Goal: Leave review/rating: Share an evaluation or opinion about a product, service, or content

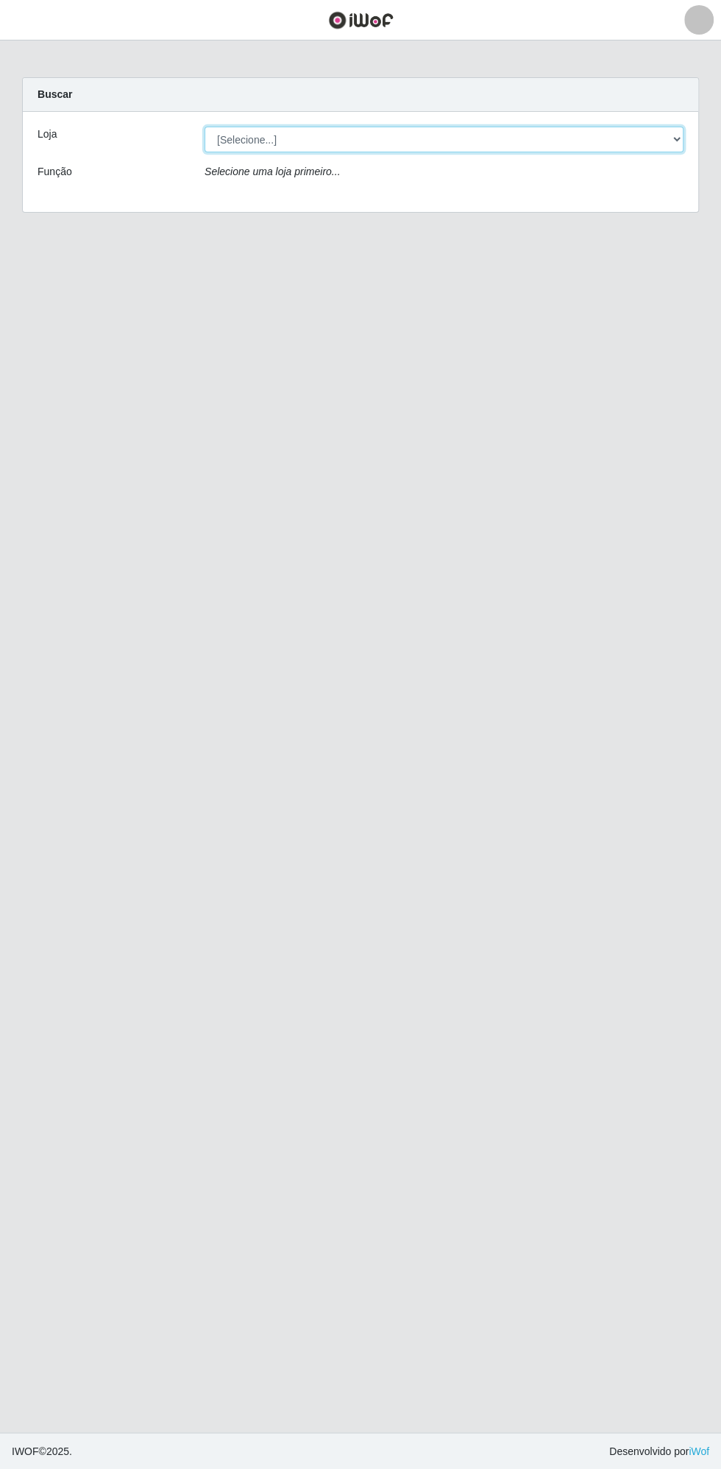
click at [409, 137] on select "[Selecione...] Extrabom - Loja 13 [GEOGRAPHIC_DATA]" at bounding box center [444, 140] width 479 height 26
select select "436"
click at [205, 127] on select "[Selecione...] Extrabom - Loja 13 [GEOGRAPHIC_DATA]" at bounding box center [444, 140] width 479 height 26
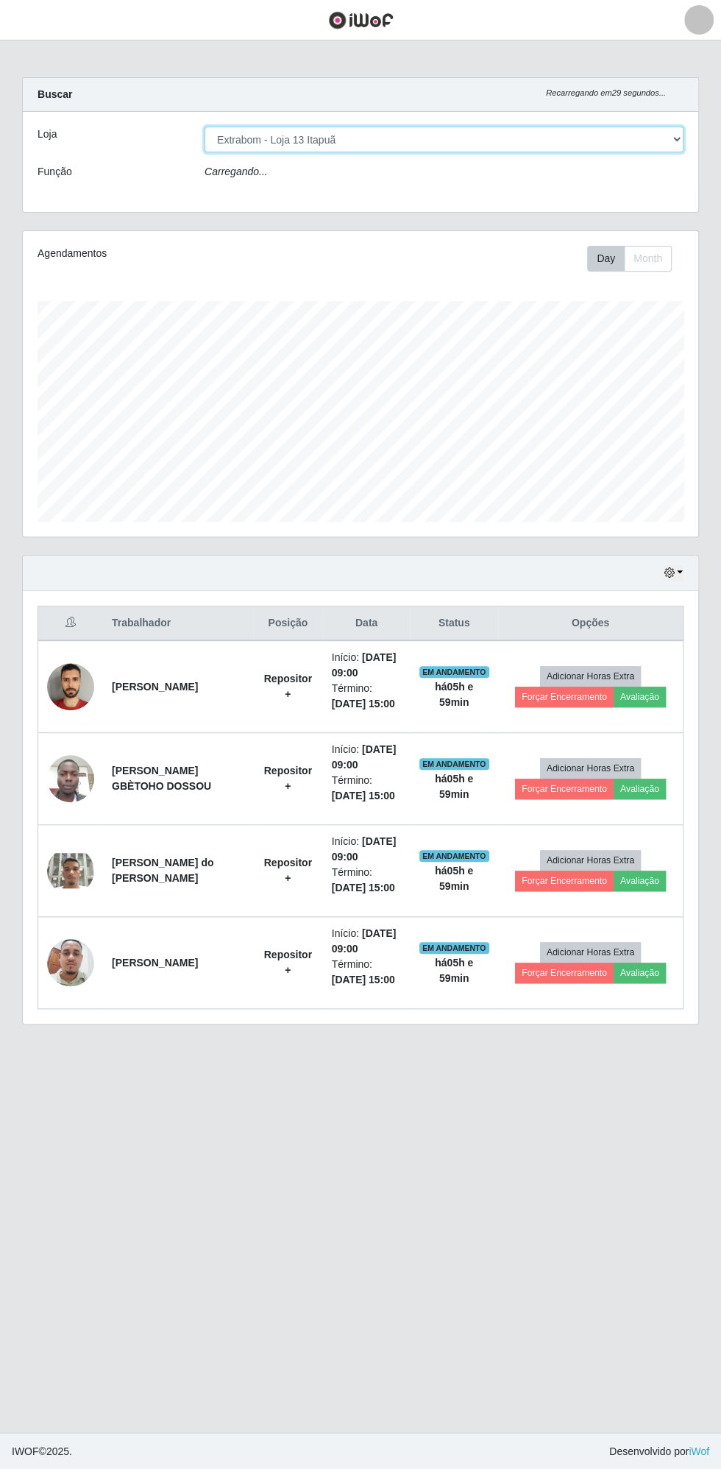
scroll to position [305, 676]
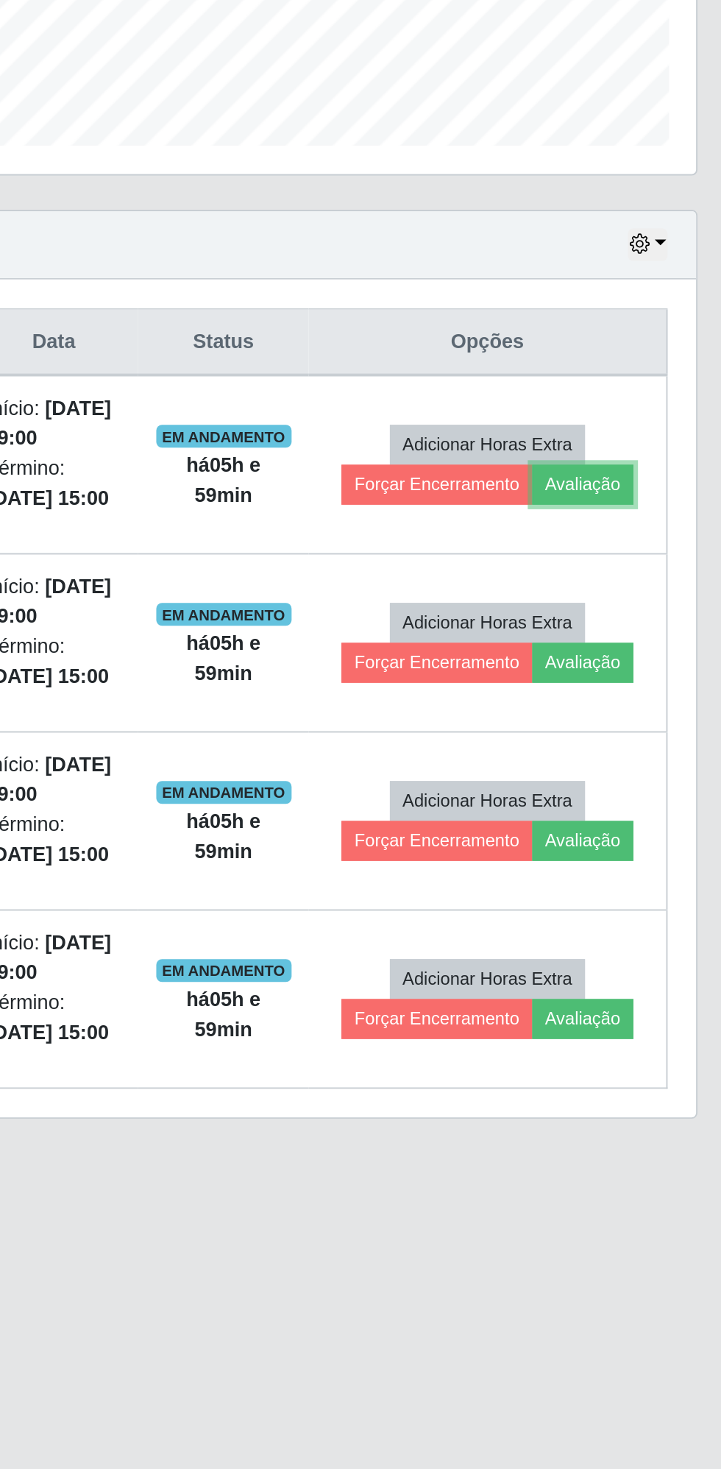
click at [644, 700] on button "Avaliação" at bounding box center [640, 701] width 52 height 21
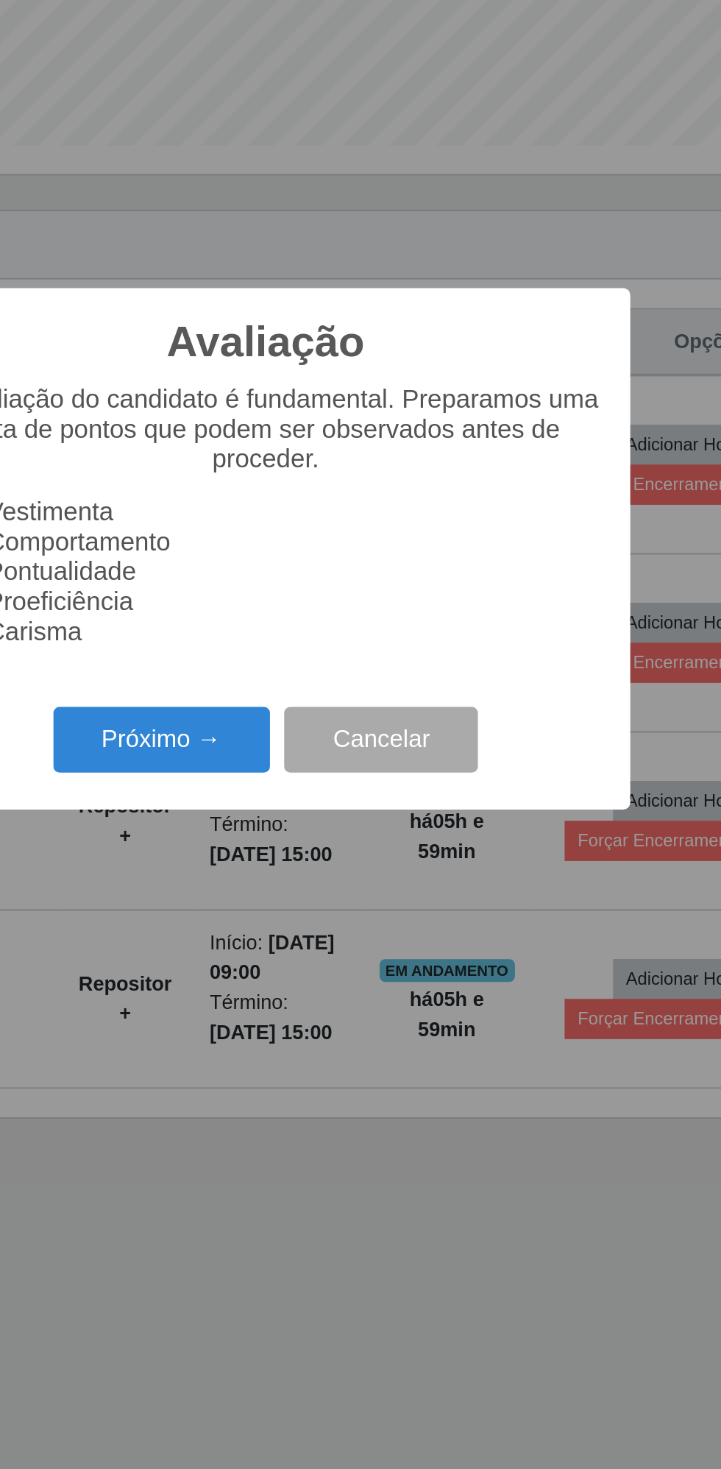
click at [300, 828] on button "Próximo →" at bounding box center [307, 833] width 112 height 35
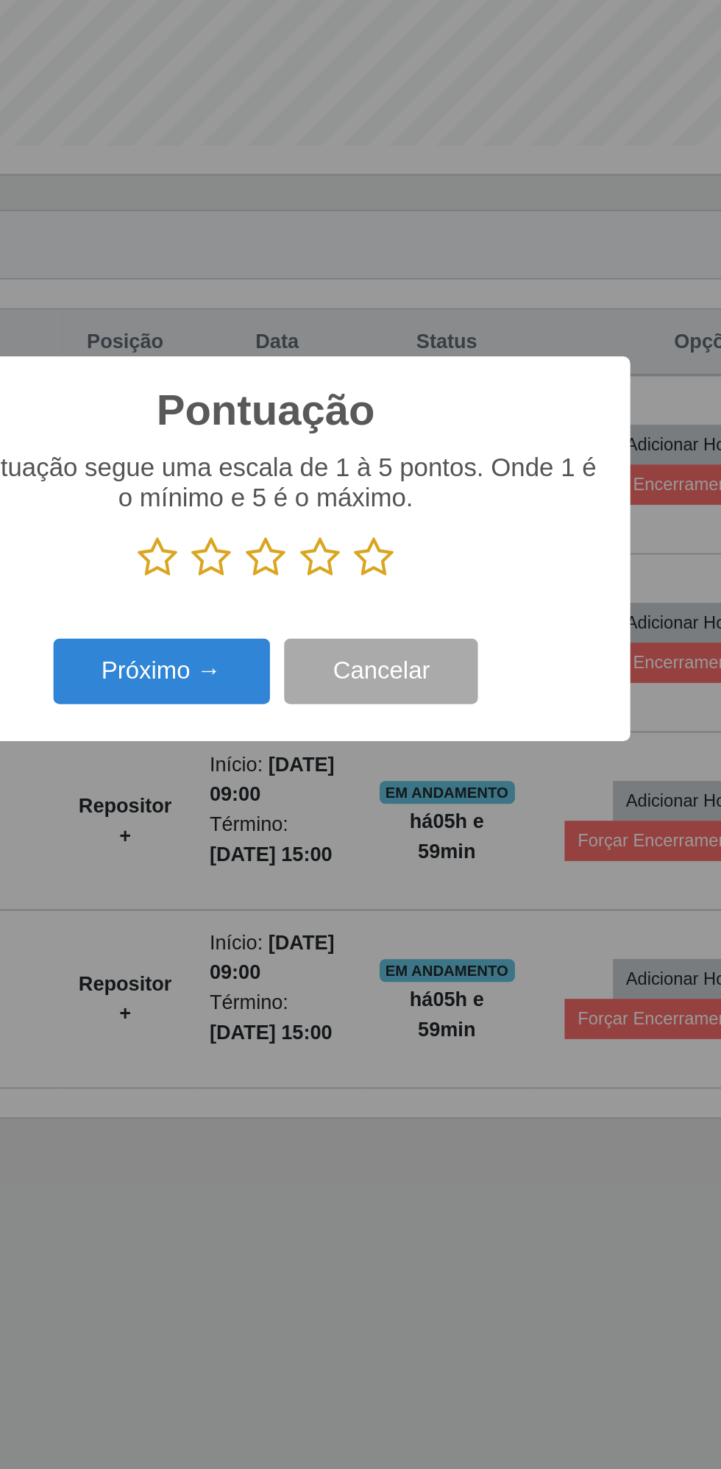
click at [308, 734] on icon at bounding box center [304, 739] width 21 height 22
click at [294, 750] on input "radio" at bounding box center [294, 750] width 0 height 0
click at [336, 745] on icon at bounding box center [332, 739] width 21 height 22
click at [322, 750] on input "radio" at bounding box center [322, 750] width 0 height 0
click at [367, 745] on icon at bounding box center [360, 739] width 21 height 22
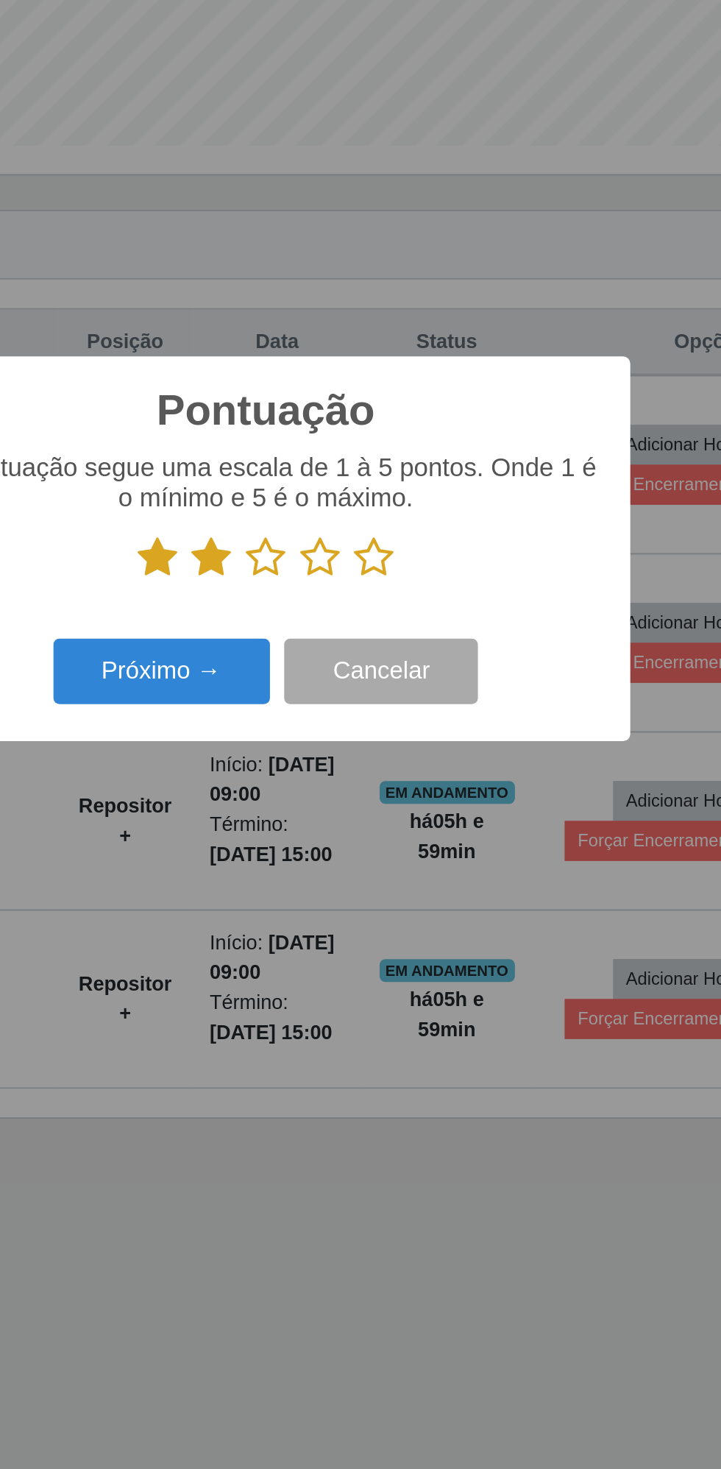
click at [350, 750] on input "radio" at bounding box center [350, 750] width 0 height 0
click at [395, 745] on icon at bounding box center [388, 739] width 21 height 22
click at [378, 750] on input "radio" at bounding box center [378, 750] width 0 height 0
click at [304, 794] on button "Próximo →" at bounding box center [307, 798] width 112 height 35
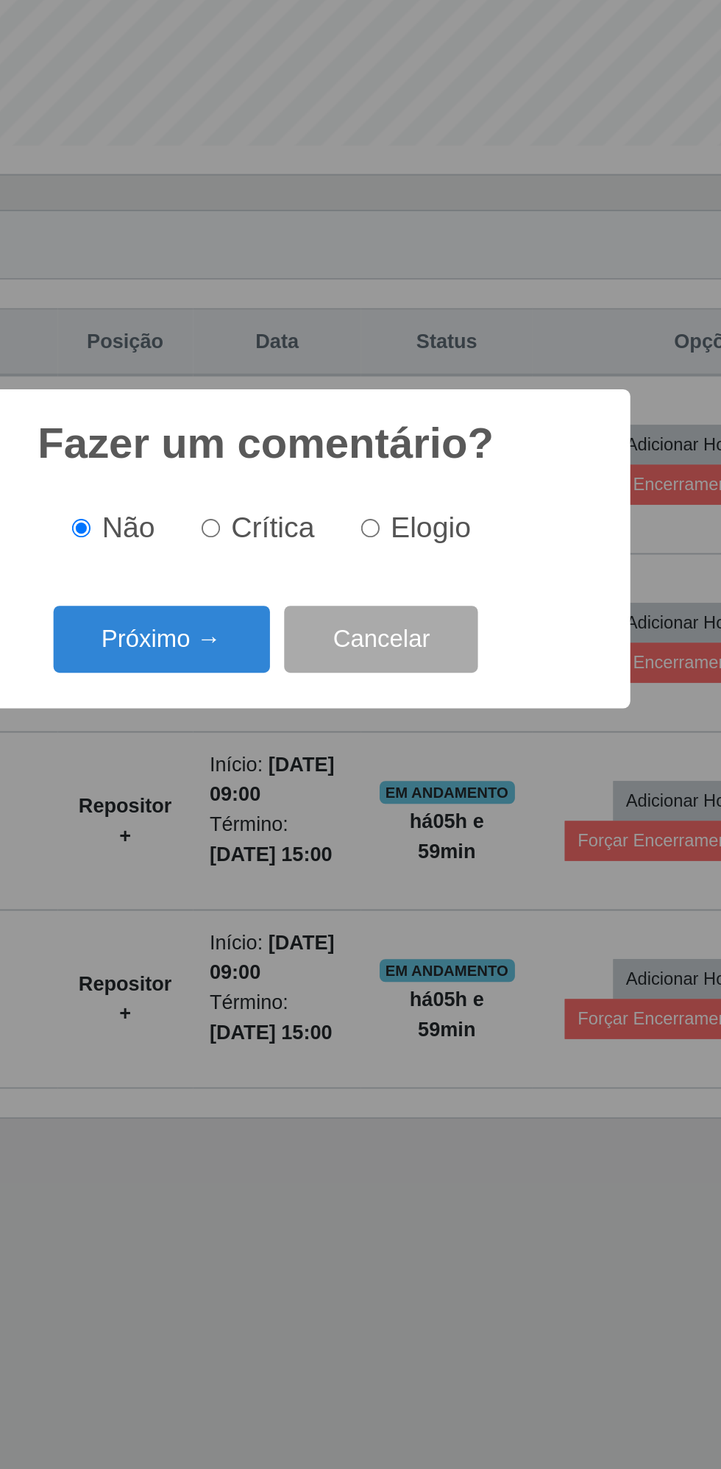
click at [309, 776] on button "Próximo →" at bounding box center [307, 781] width 112 height 35
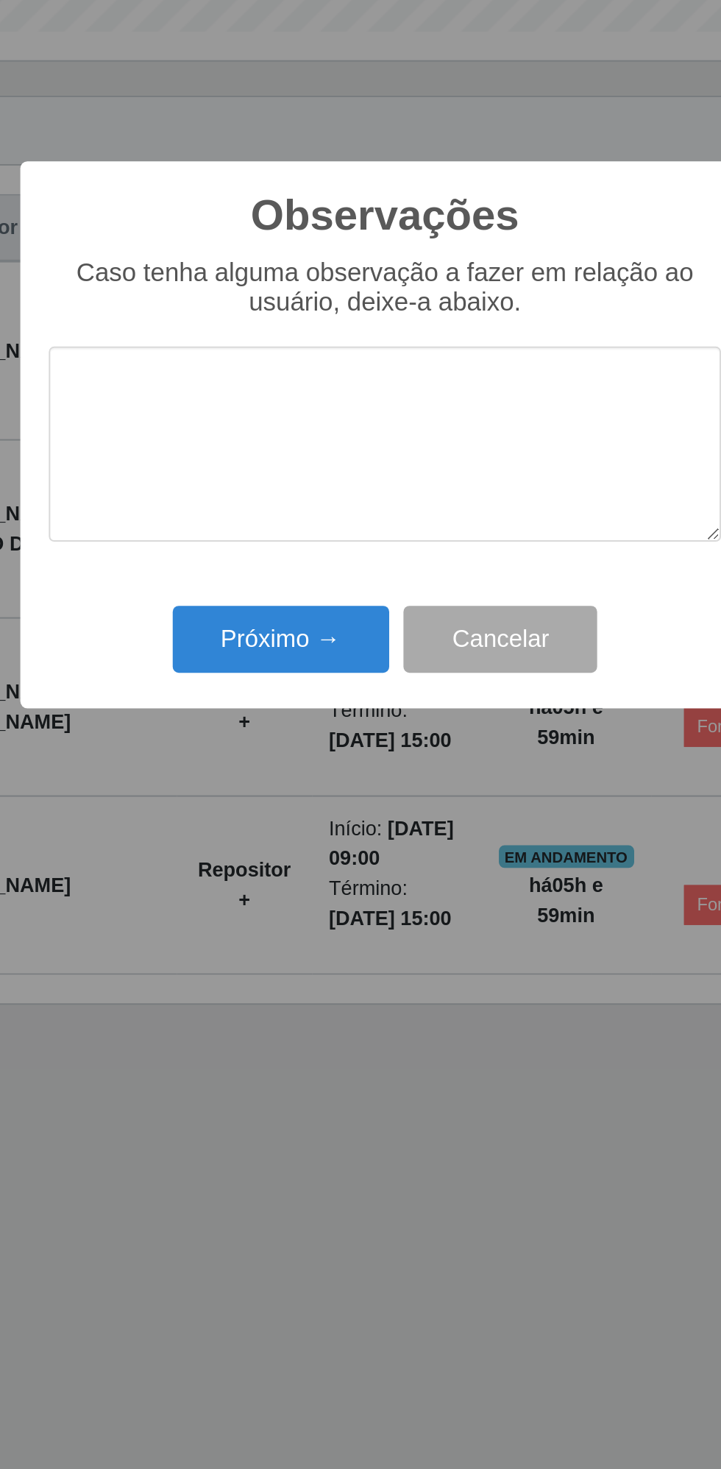
click at [250, 900] on div "Observações × Caso tenha alguma observação a fazer em relação ao usuário, deixe…" at bounding box center [360, 734] width 721 height 1469
click at [309, 838] on button "Próximo →" at bounding box center [307, 840] width 112 height 35
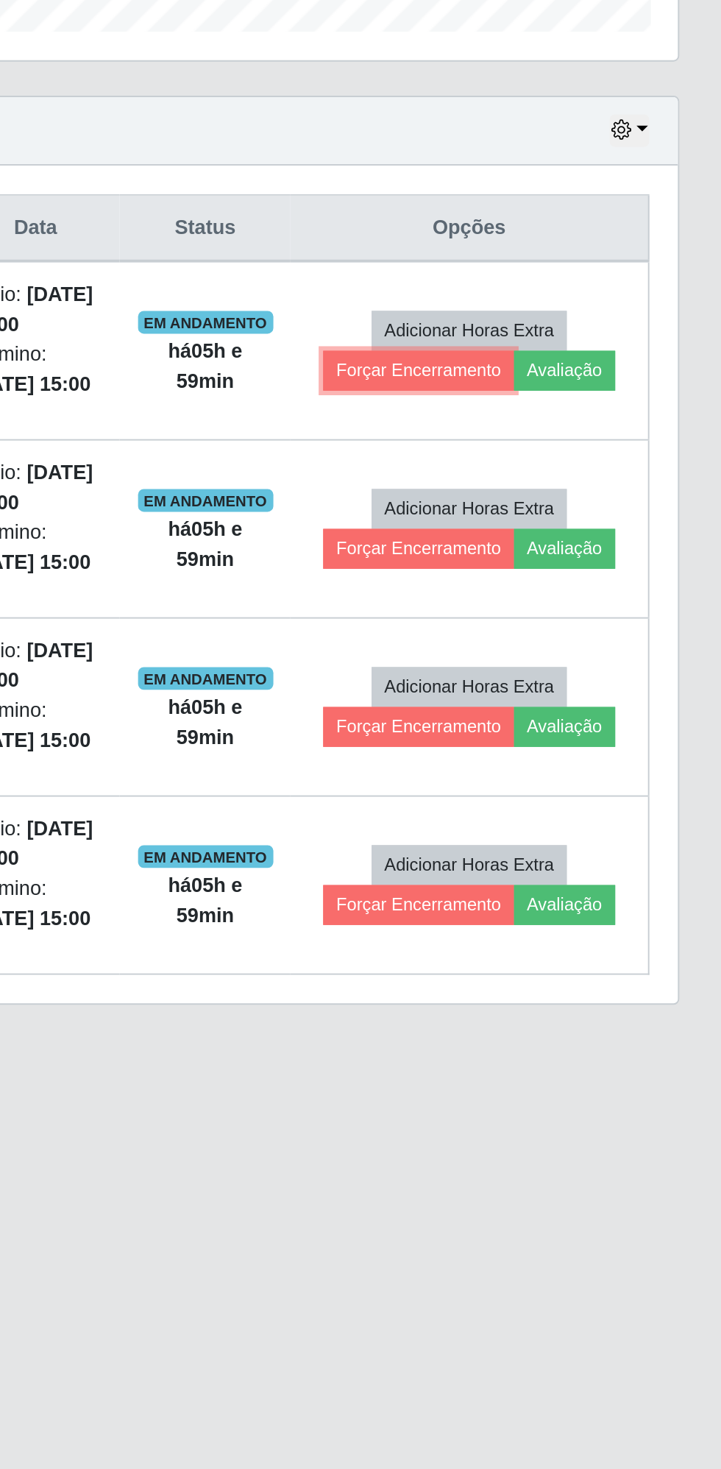
click at [556, 695] on button "Forçar Encerramento" at bounding box center [564, 701] width 99 height 21
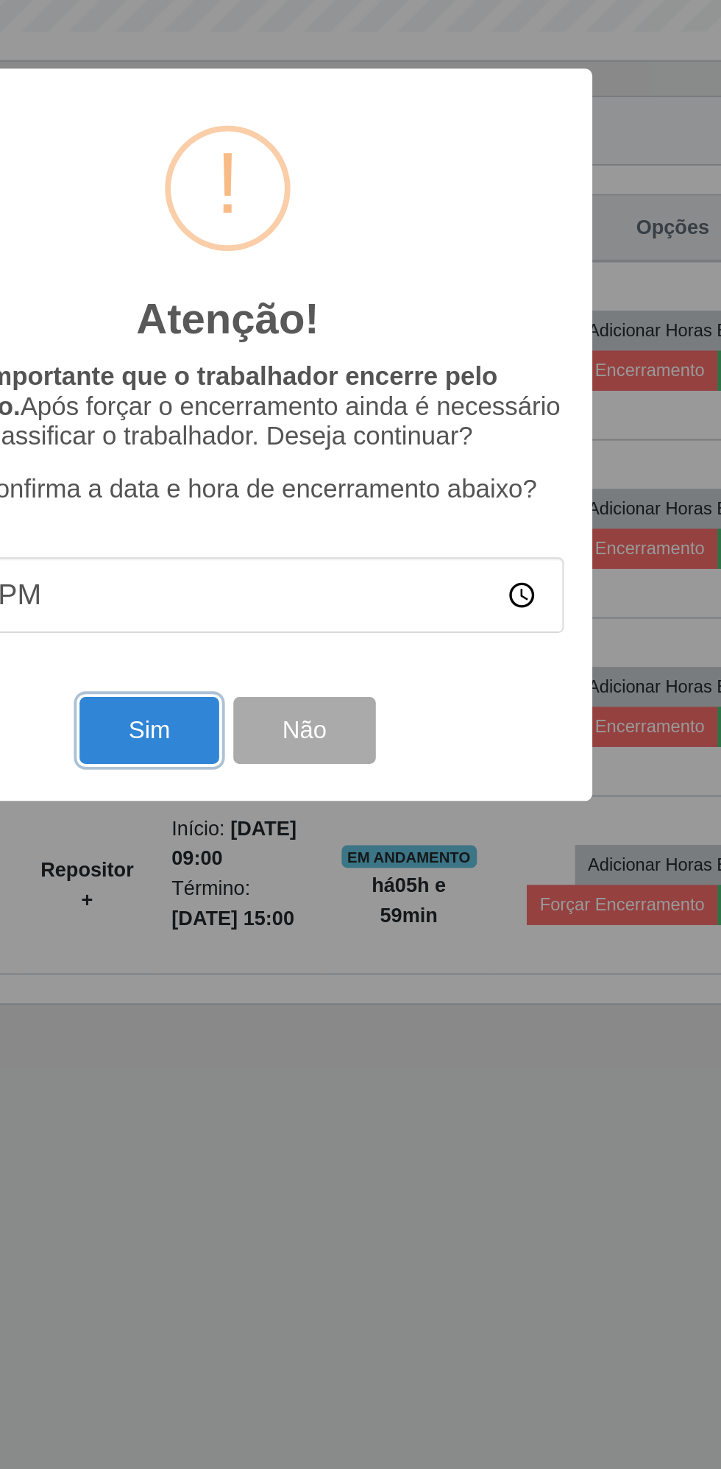
click at [314, 891] on button "Sim" at bounding box center [319, 887] width 71 height 35
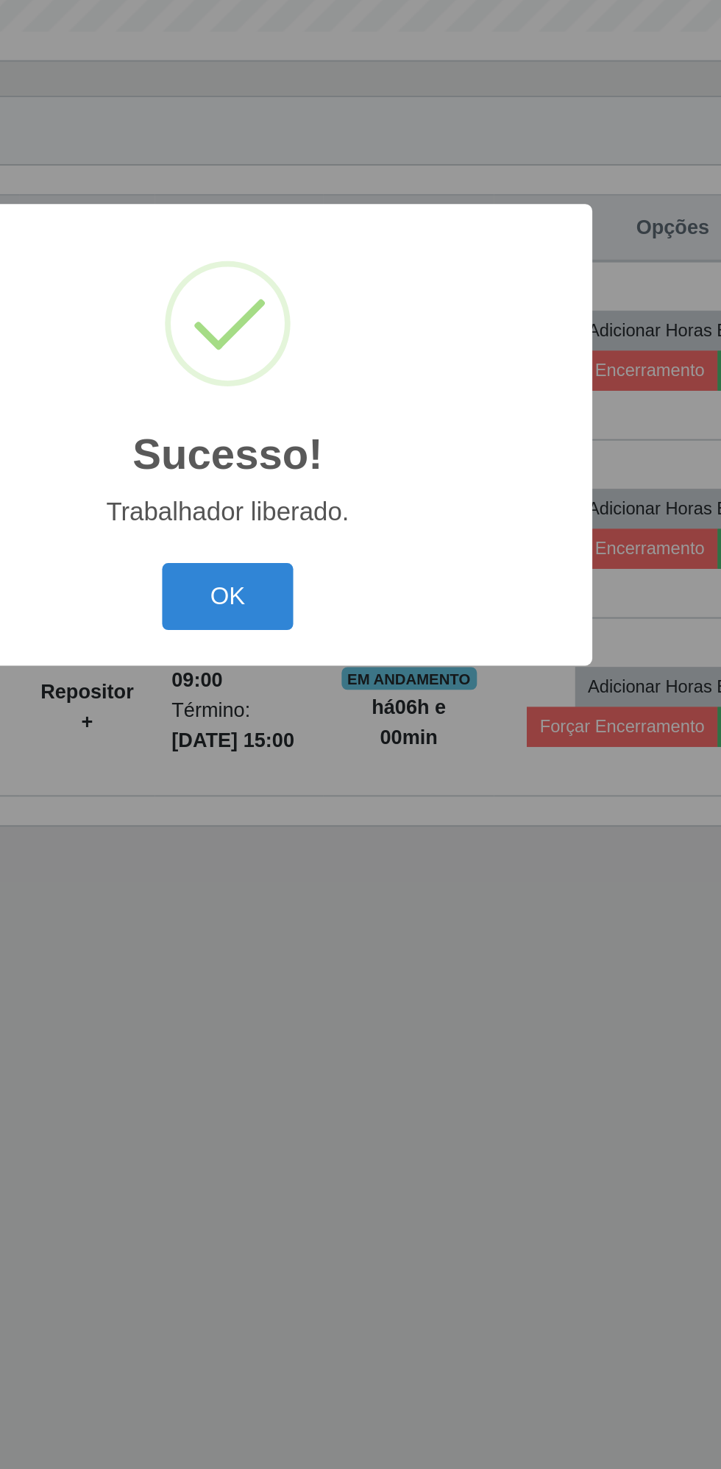
click at [365, 810] on button "OK" at bounding box center [361, 818] width 68 height 35
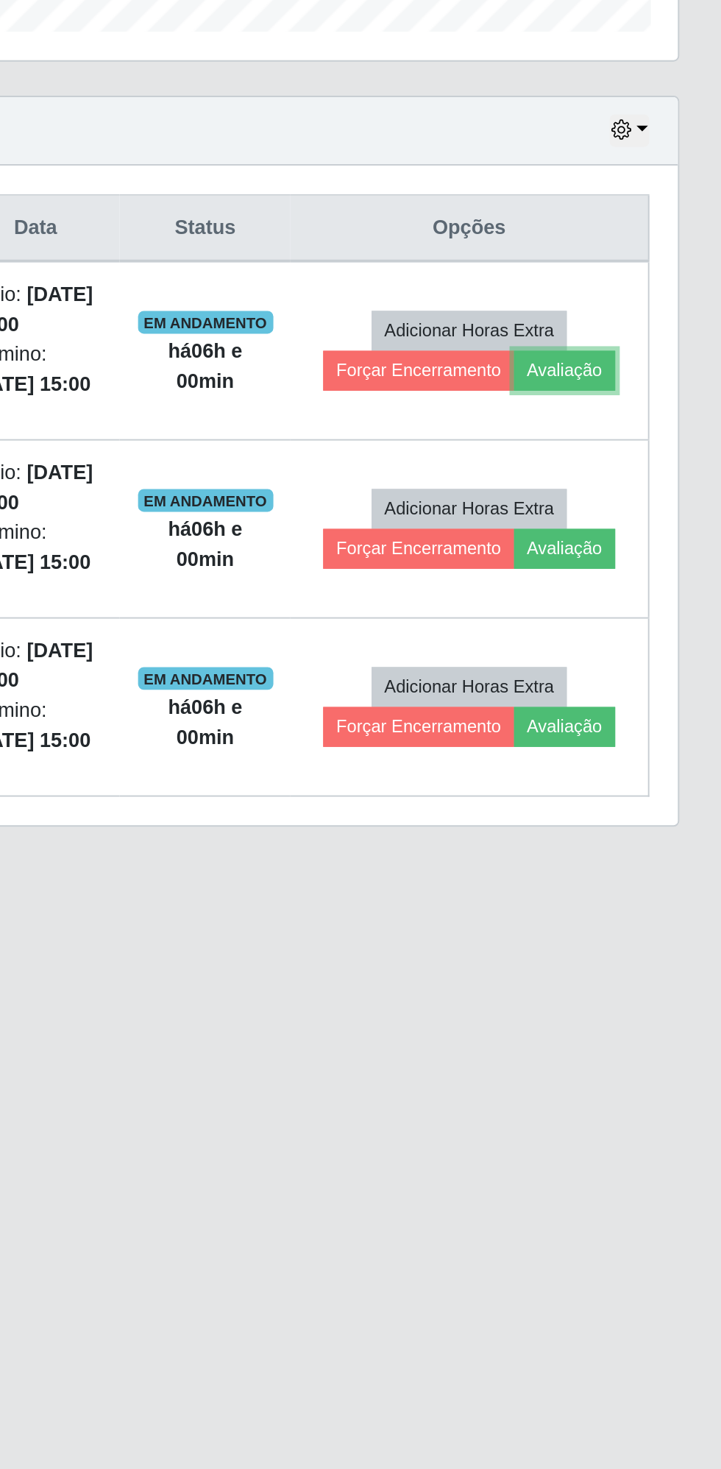
click at [651, 697] on button "Avaliação" at bounding box center [640, 701] width 52 height 21
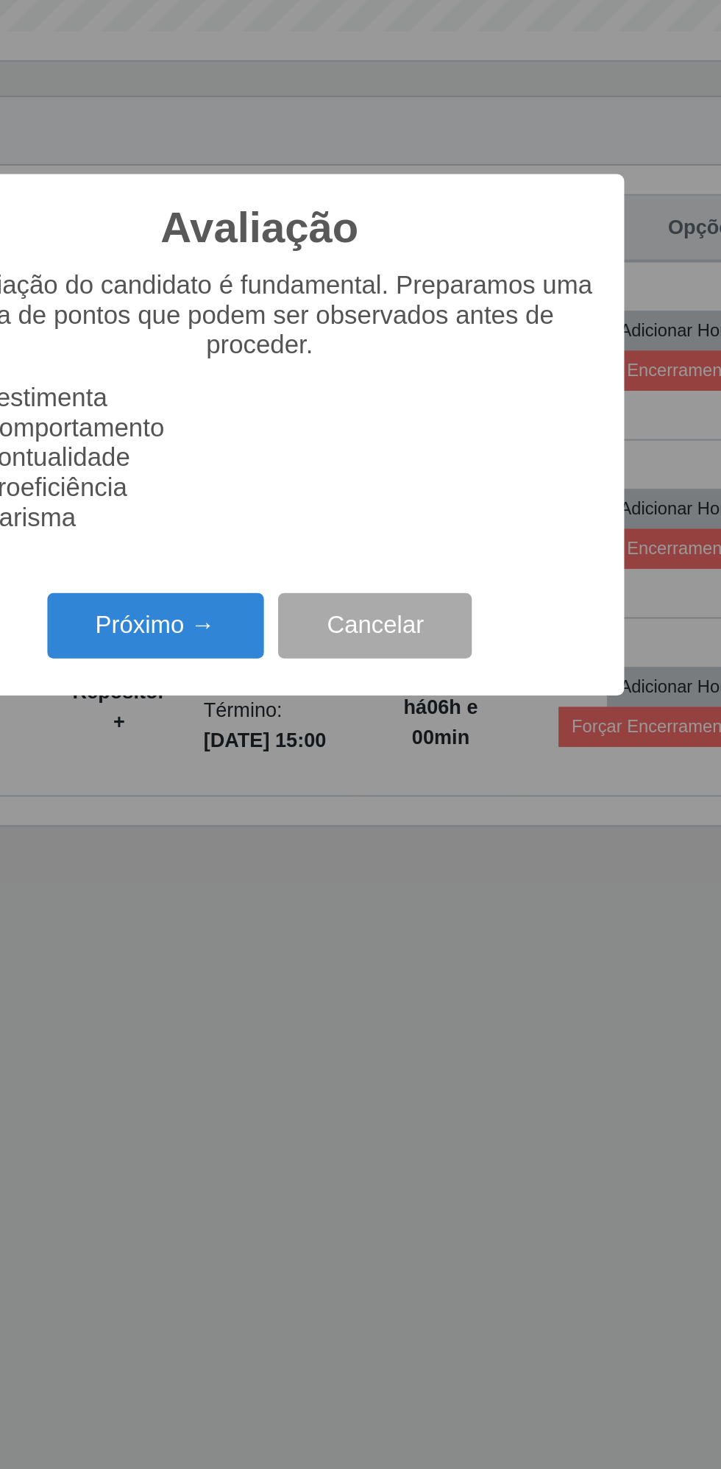
click at [303, 832] on button "Próximo →" at bounding box center [307, 833] width 112 height 35
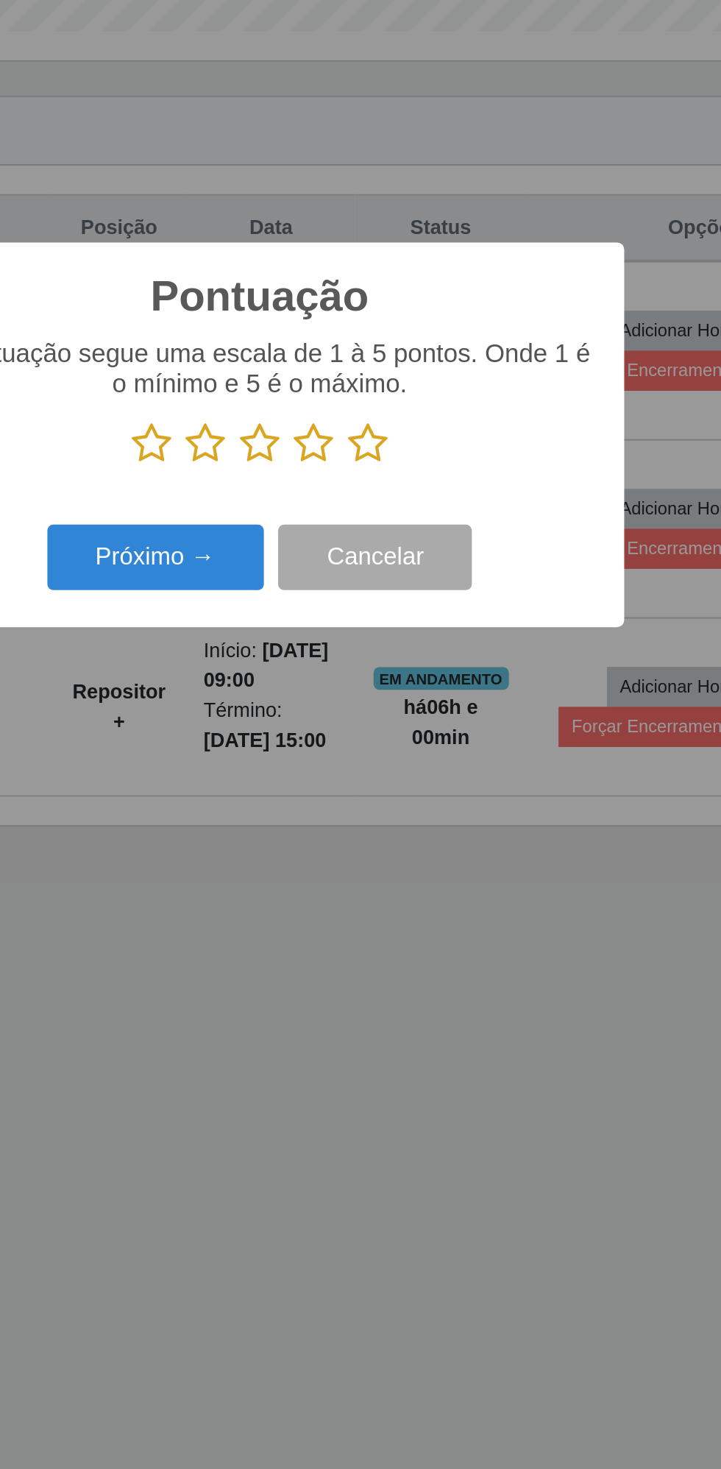
click at [311, 742] on icon at bounding box center [304, 739] width 21 height 22
click at [294, 750] on input "radio" at bounding box center [294, 750] width 0 height 0
click at [336, 743] on icon at bounding box center [332, 739] width 21 height 22
click at [322, 750] on input "radio" at bounding box center [322, 750] width 0 height 0
click at [368, 742] on icon at bounding box center [360, 739] width 21 height 22
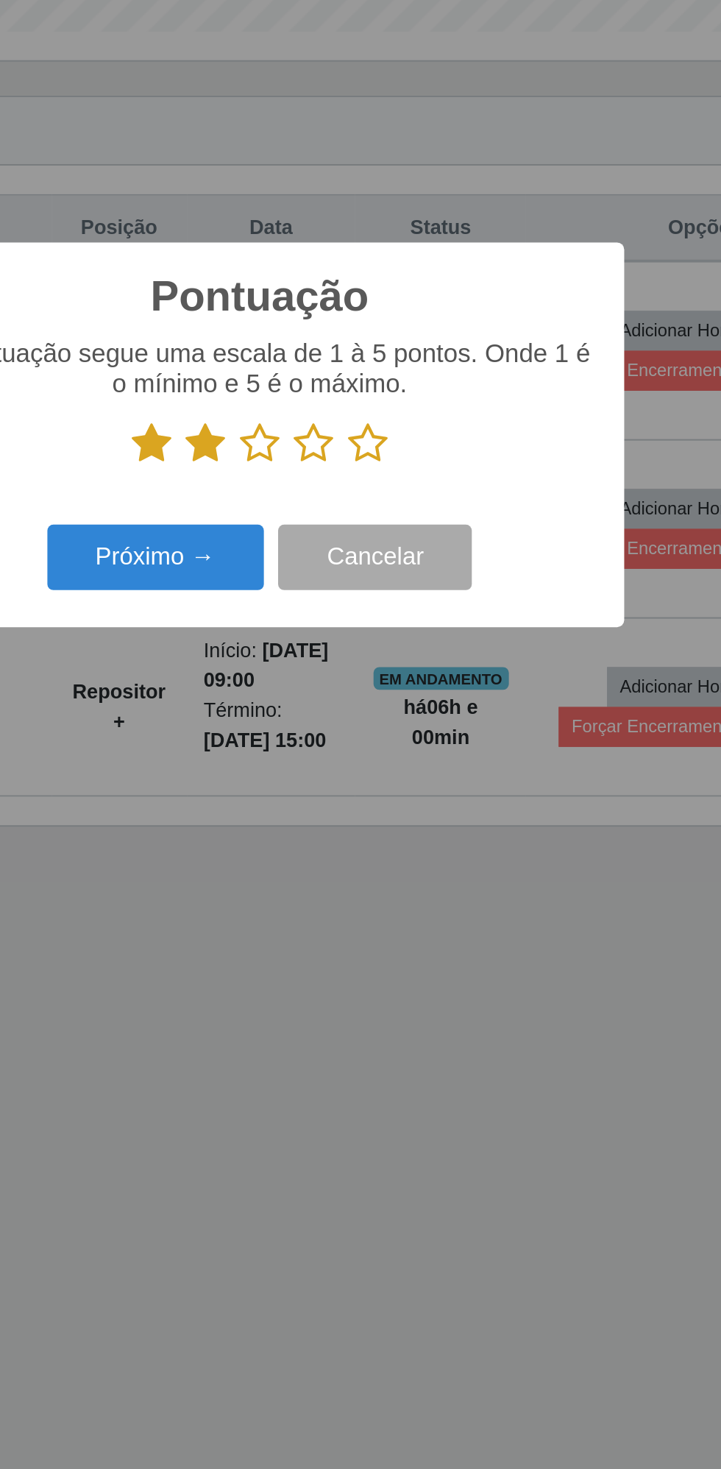
click at [350, 750] on input "radio" at bounding box center [350, 750] width 0 height 0
click at [392, 741] on icon at bounding box center [388, 739] width 21 height 22
click at [378, 750] on input "radio" at bounding box center [378, 750] width 0 height 0
click at [301, 801] on button "Próximo →" at bounding box center [307, 798] width 112 height 35
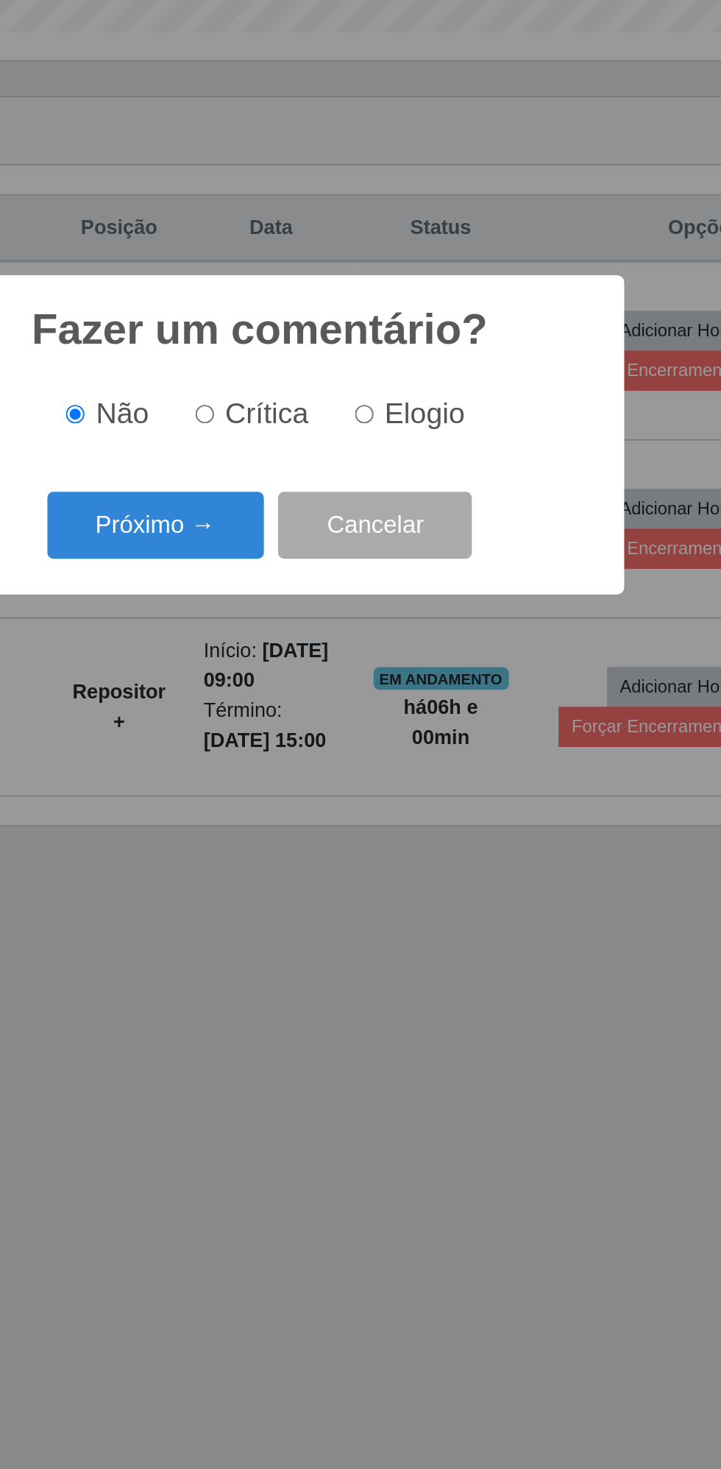
click at [301, 780] on button "Próximo →" at bounding box center [307, 781] width 112 height 35
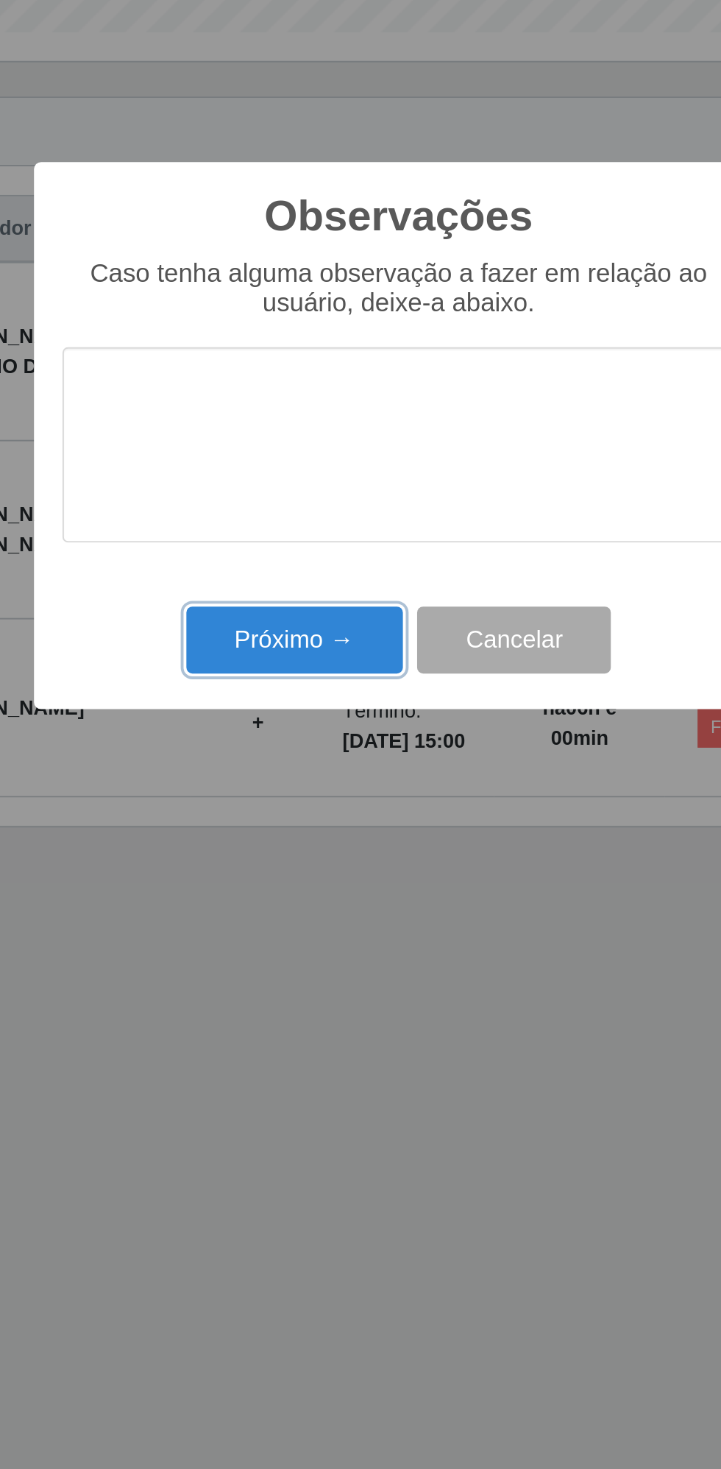
click at [307, 841] on button "Próximo →" at bounding box center [307, 840] width 112 height 35
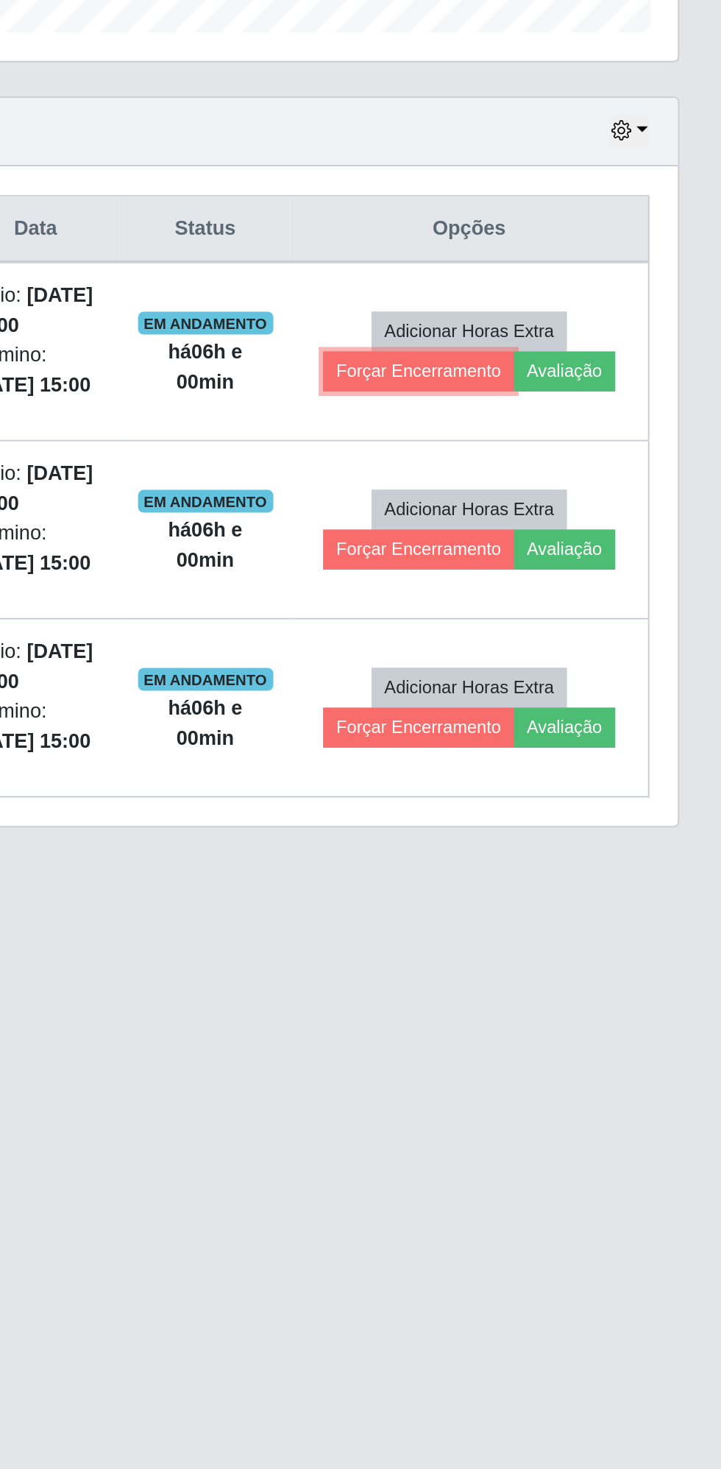
click at [557, 696] on button "Forçar Encerramento" at bounding box center [564, 701] width 99 height 21
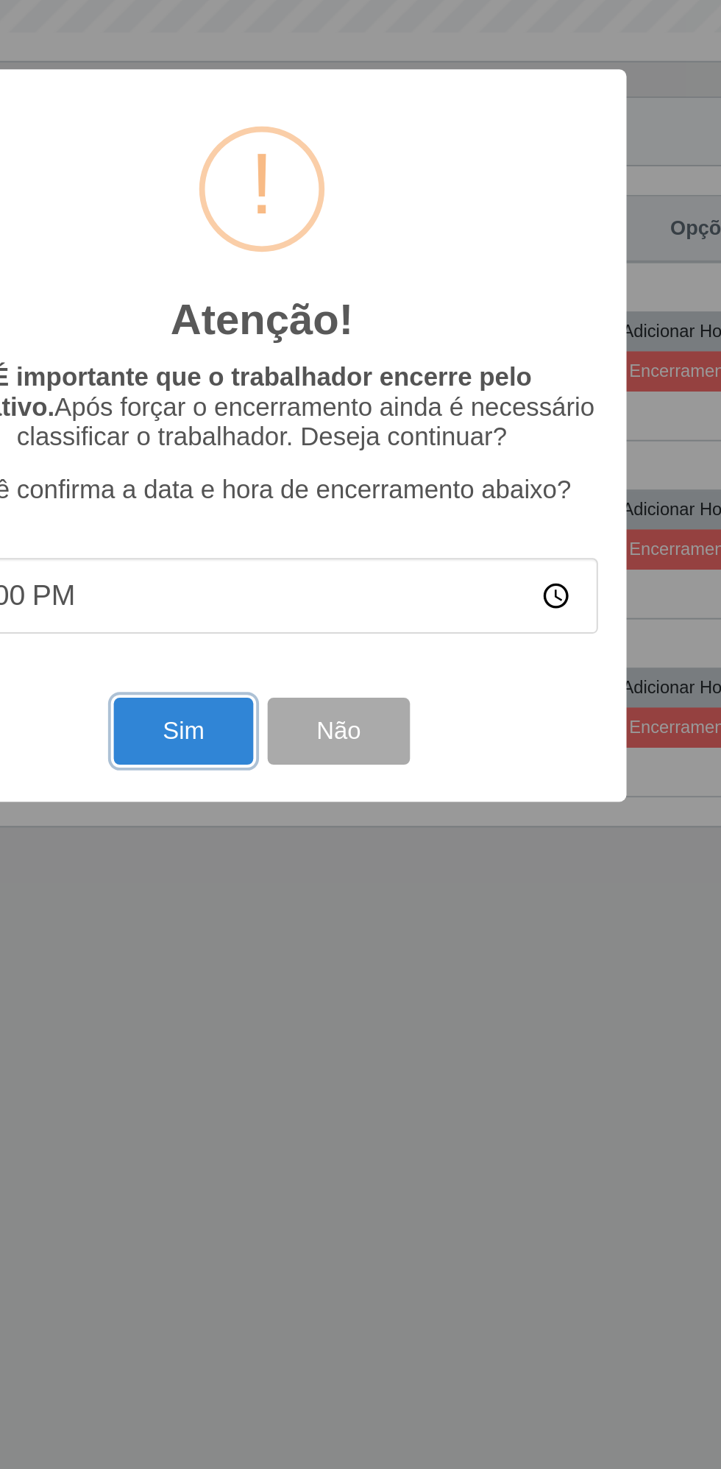
click at [331, 883] on button "Sim" at bounding box center [319, 887] width 71 height 35
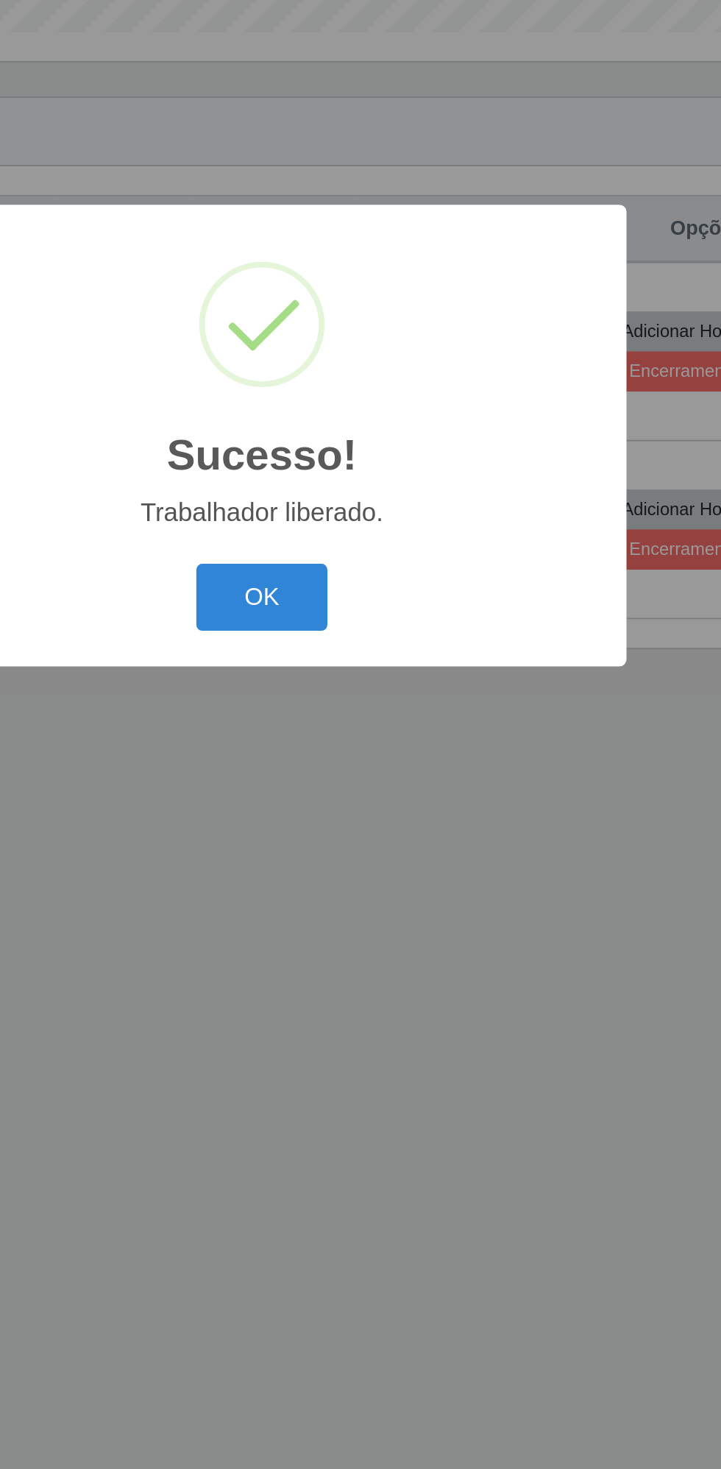
click at [368, 814] on button "OK" at bounding box center [361, 818] width 68 height 35
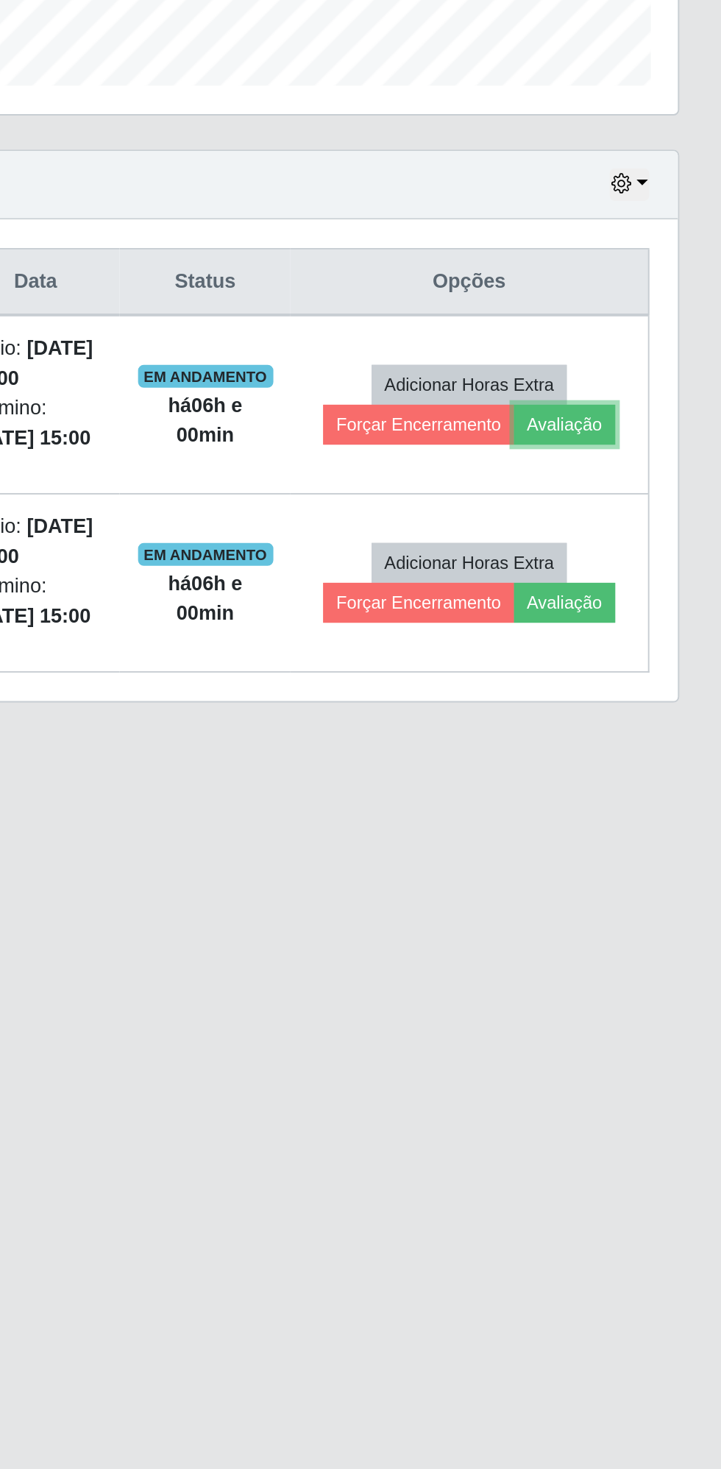
click at [649, 702] on button "Avaliação" at bounding box center [640, 701] width 52 height 21
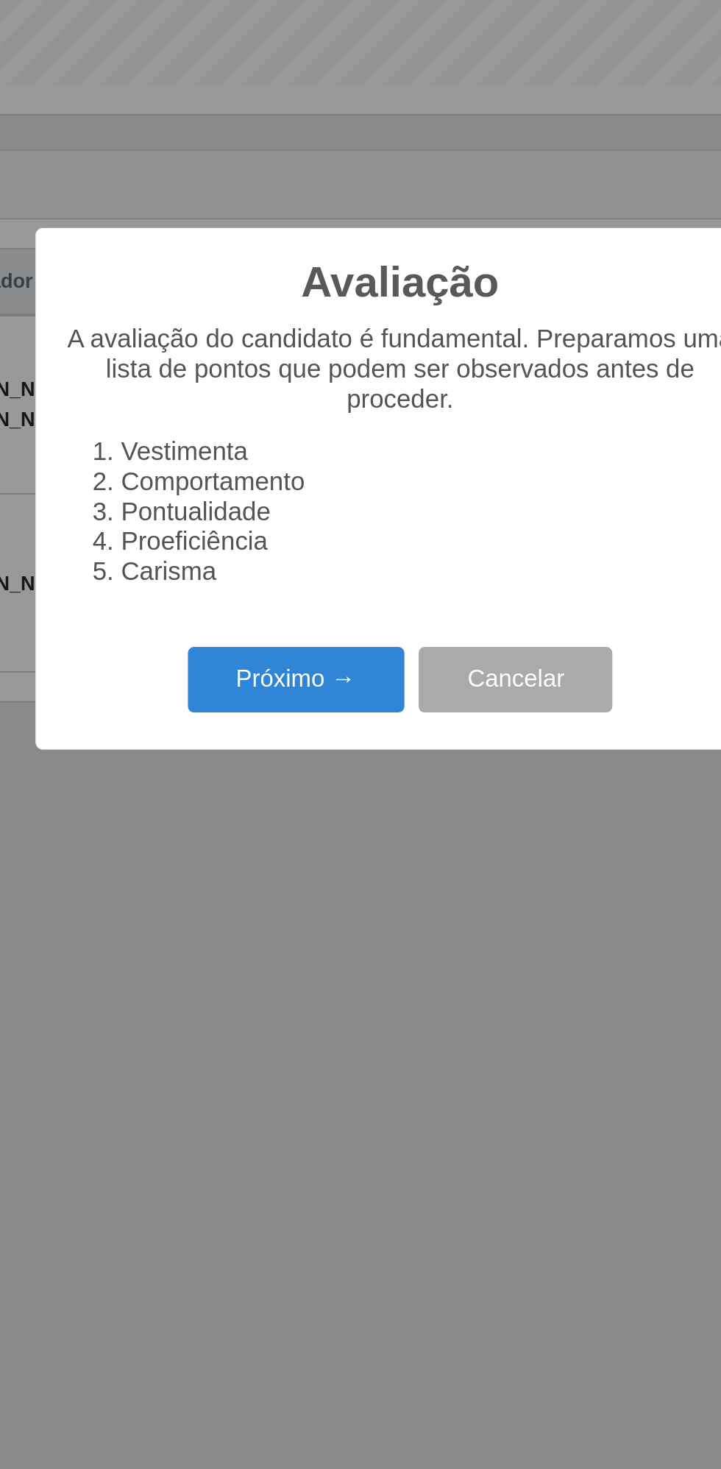
click at [316, 825] on button "Próximo →" at bounding box center [307, 833] width 112 height 35
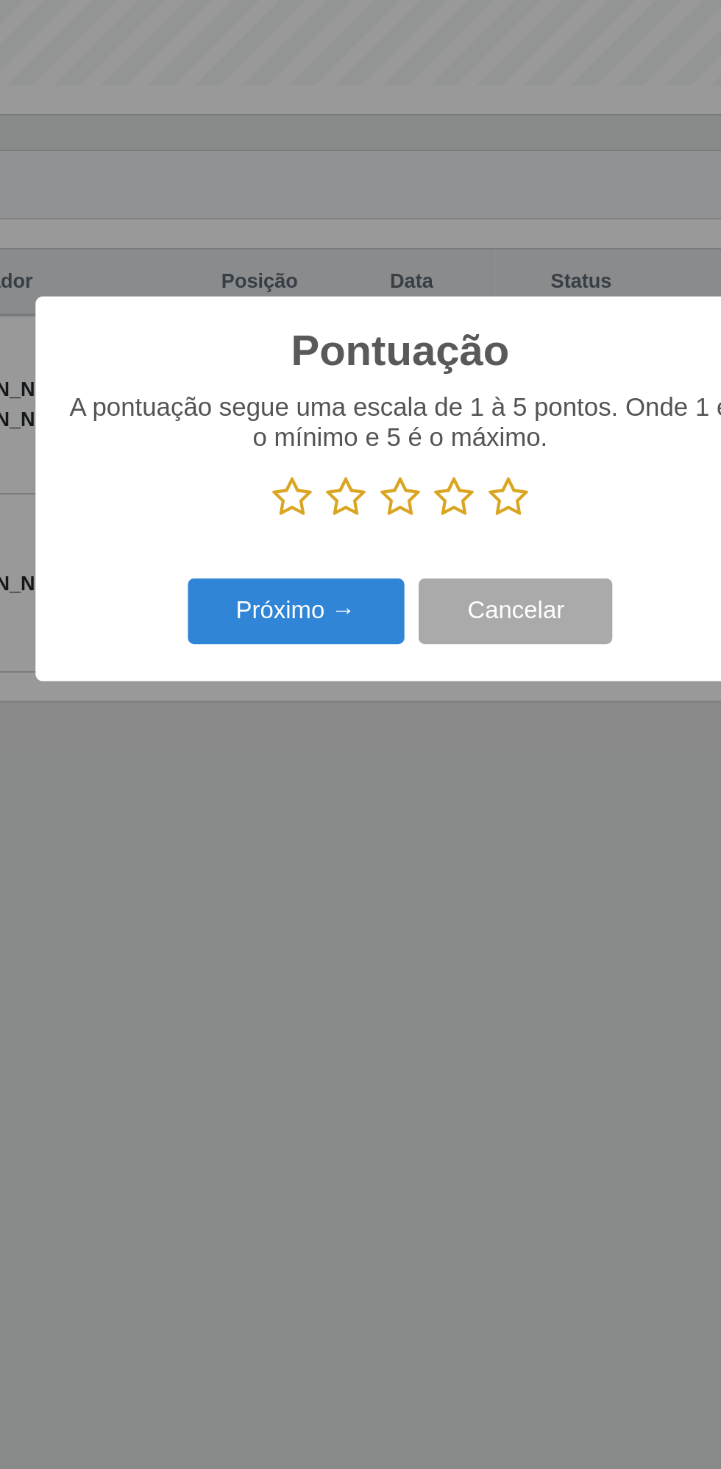
click at [303, 732] on icon at bounding box center [304, 739] width 21 height 22
click at [294, 750] on input "radio" at bounding box center [294, 750] width 0 height 0
click at [340, 749] on icon at bounding box center [332, 739] width 21 height 22
click at [322, 750] on input "radio" at bounding box center [322, 750] width 0 height 0
click at [369, 745] on icon at bounding box center [360, 739] width 21 height 22
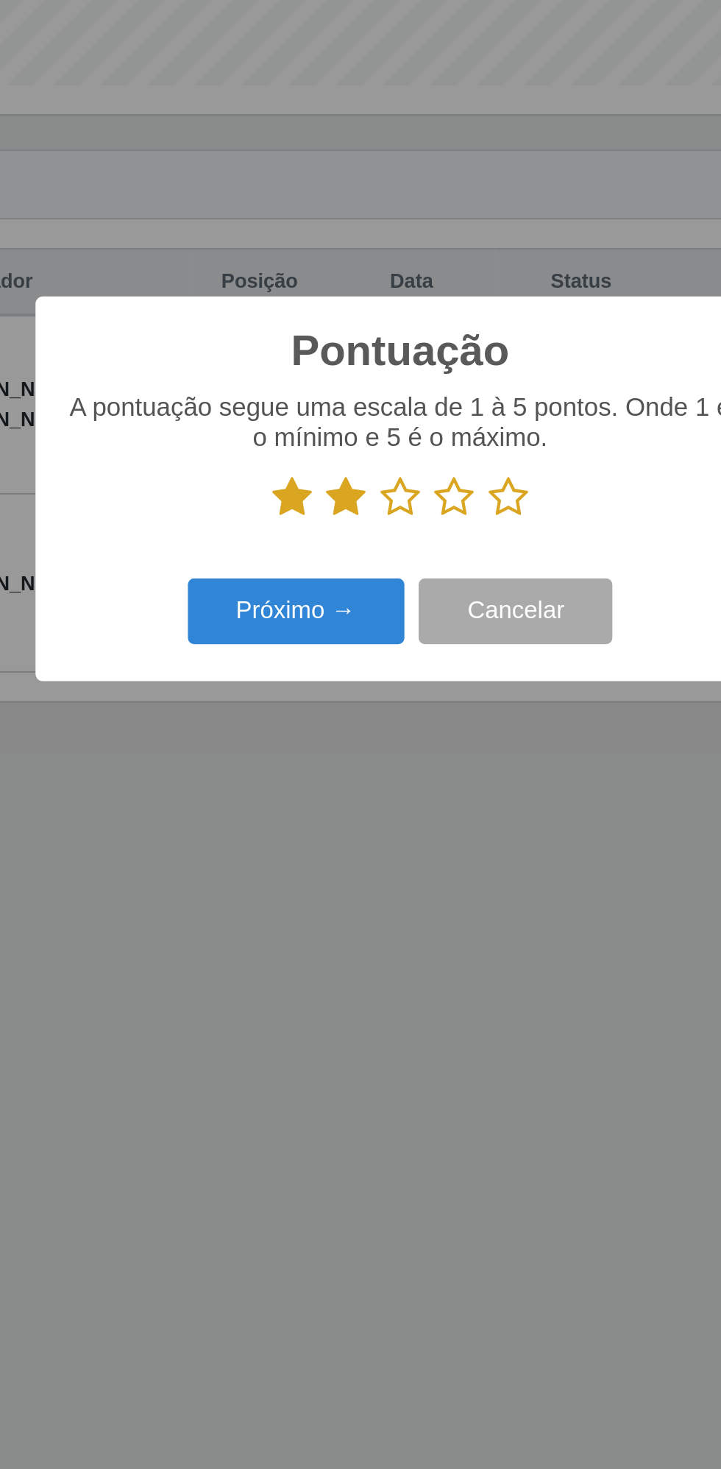
click at [350, 750] on input "radio" at bounding box center [350, 750] width 0 height 0
click at [392, 743] on icon at bounding box center [388, 739] width 21 height 22
click at [378, 750] on input "radio" at bounding box center [378, 750] width 0 height 0
click at [314, 801] on button "Próximo →" at bounding box center [307, 798] width 112 height 35
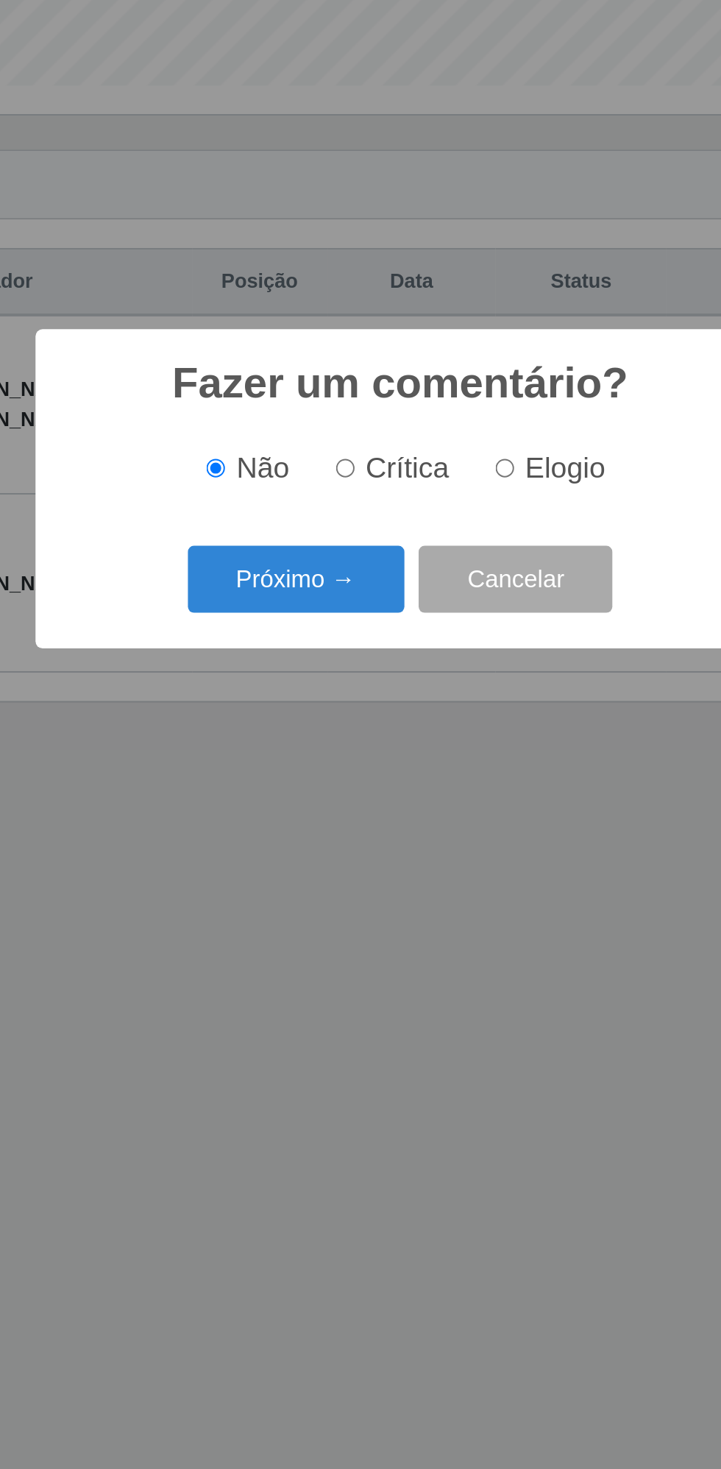
click at [316, 778] on button "Próximo →" at bounding box center [307, 781] width 112 height 35
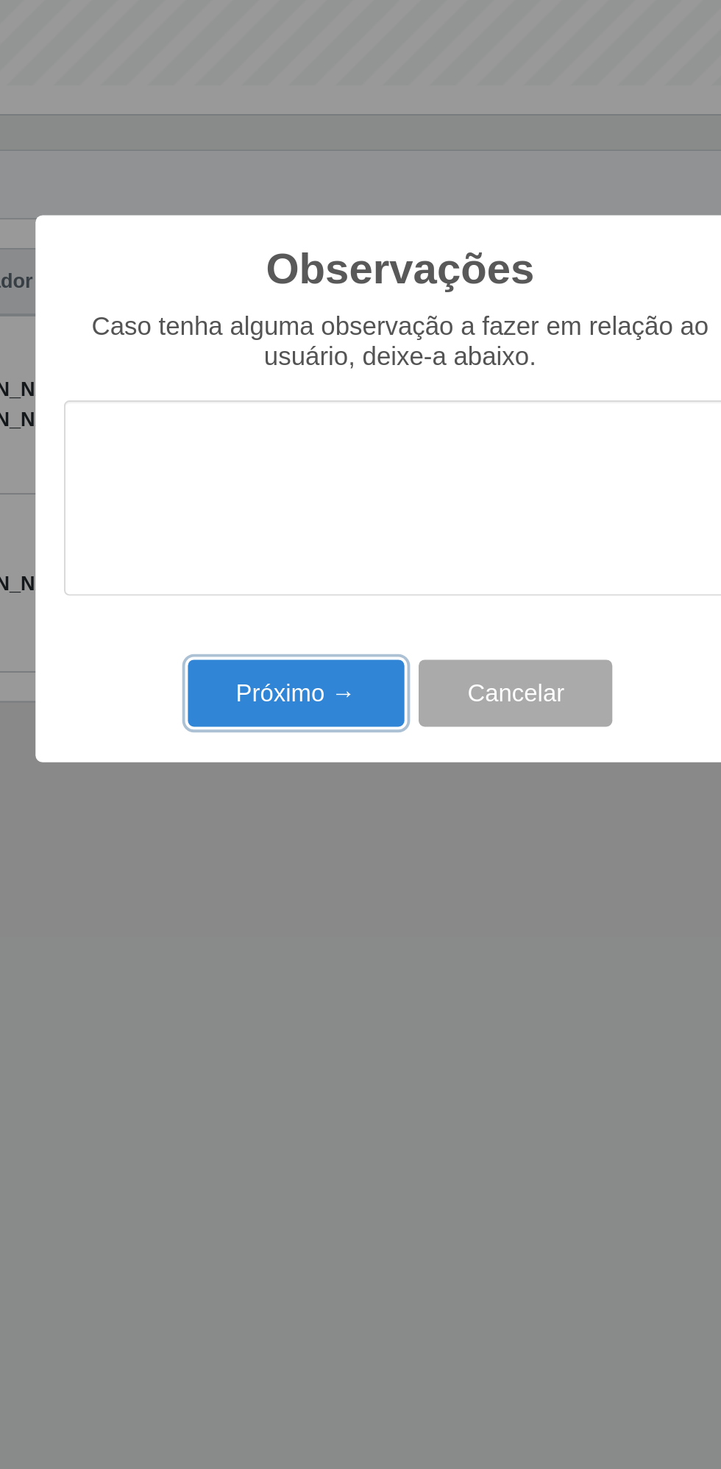
click at [308, 841] on button "Próximo →" at bounding box center [307, 840] width 112 height 35
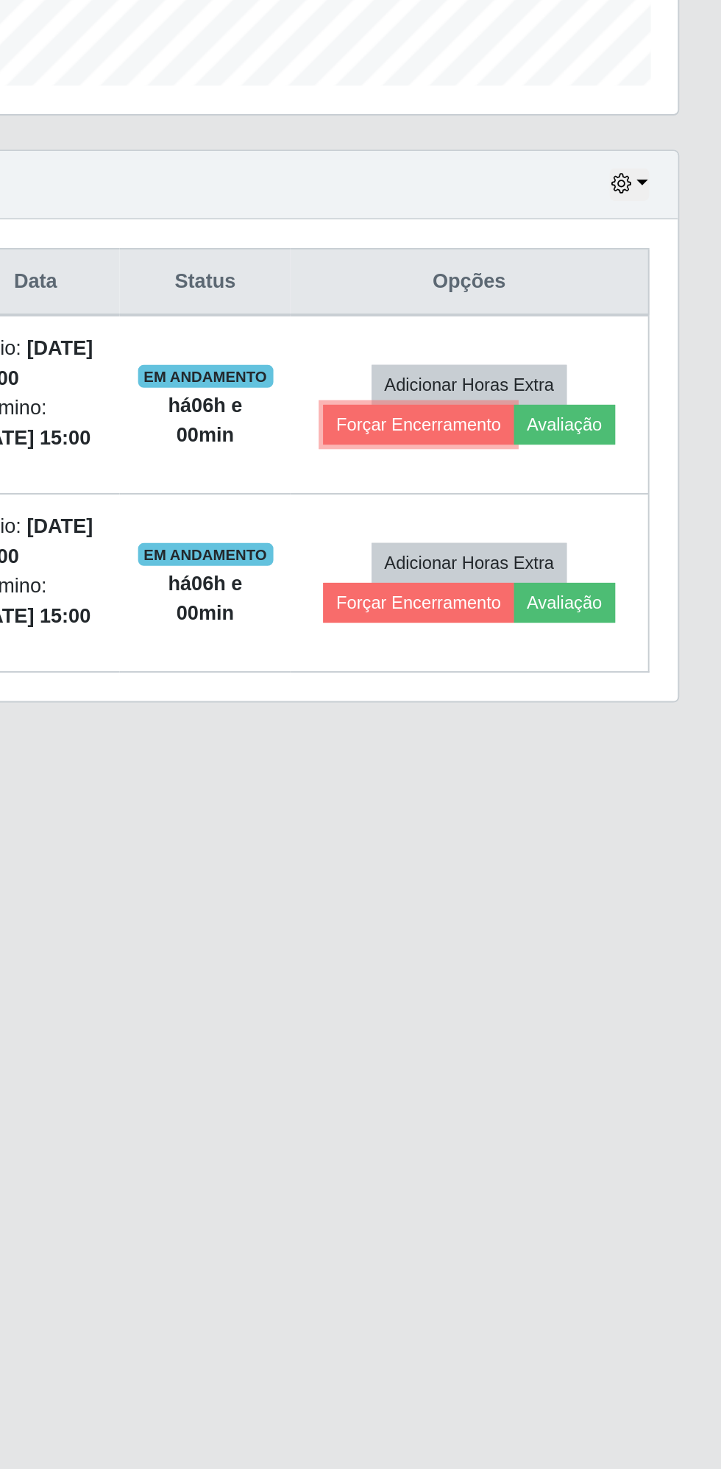
click at [548, 693] on button "Forçar Encerramento" at bounding box center [564, 701] width 99 height 21
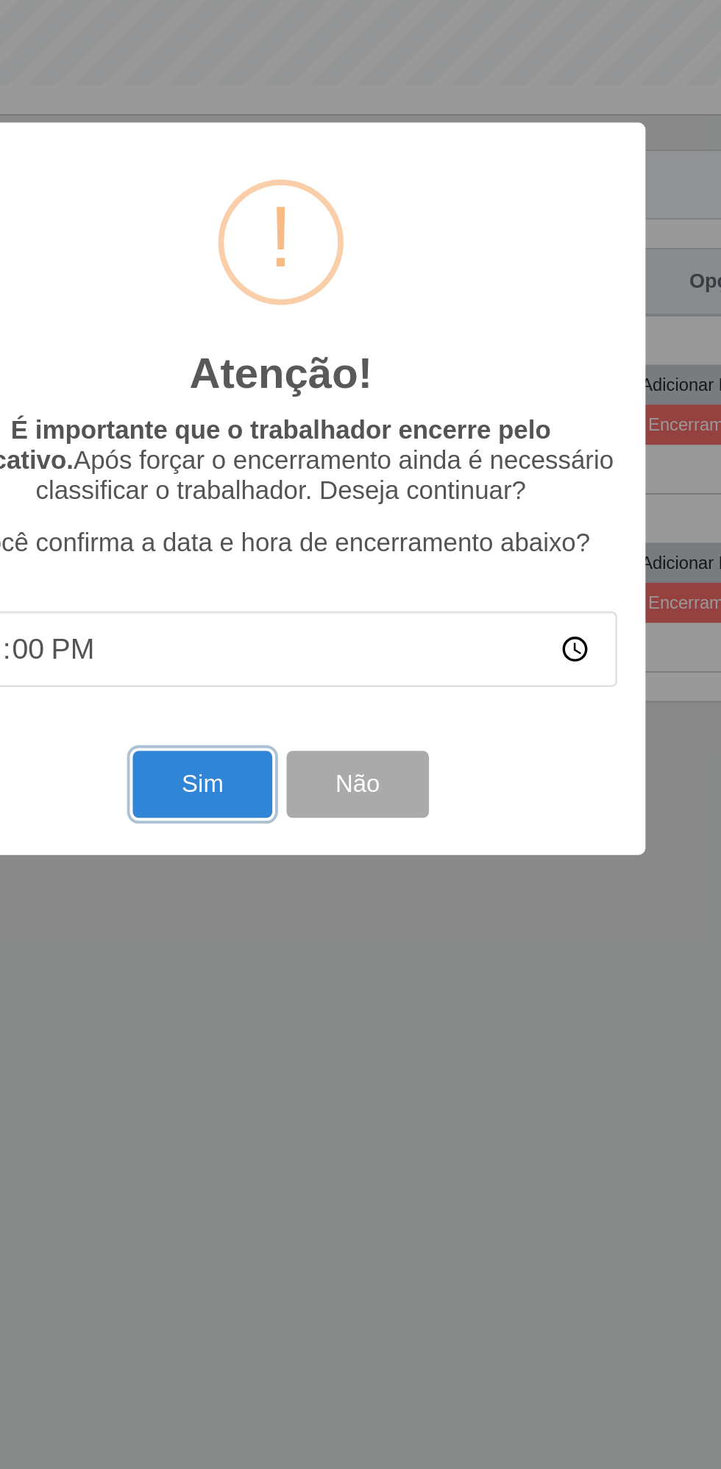
click at [329, 886] on button "Sim" at bounding box center [319, 887] width 71 height 35
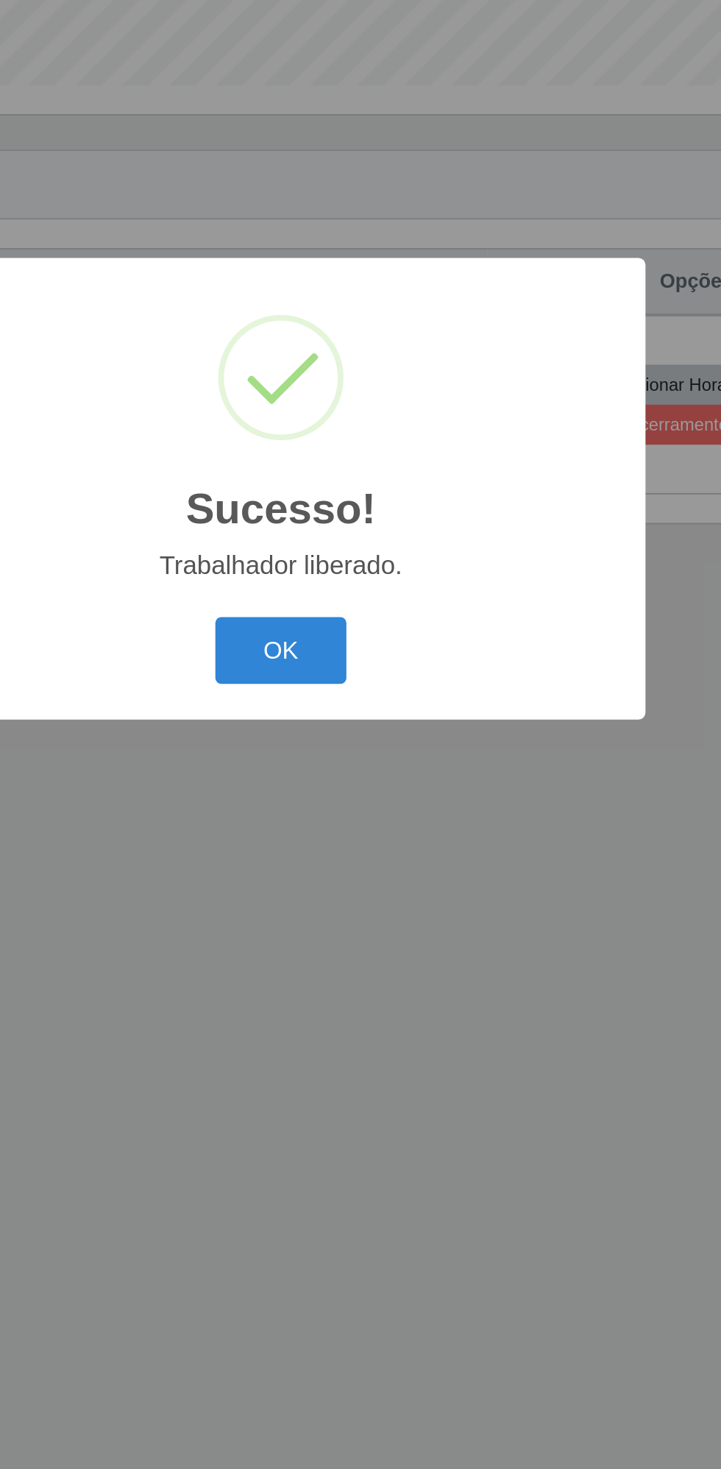
click at [364, 814] on button "OK" at bounding box center [361, 818] width 68 height 35
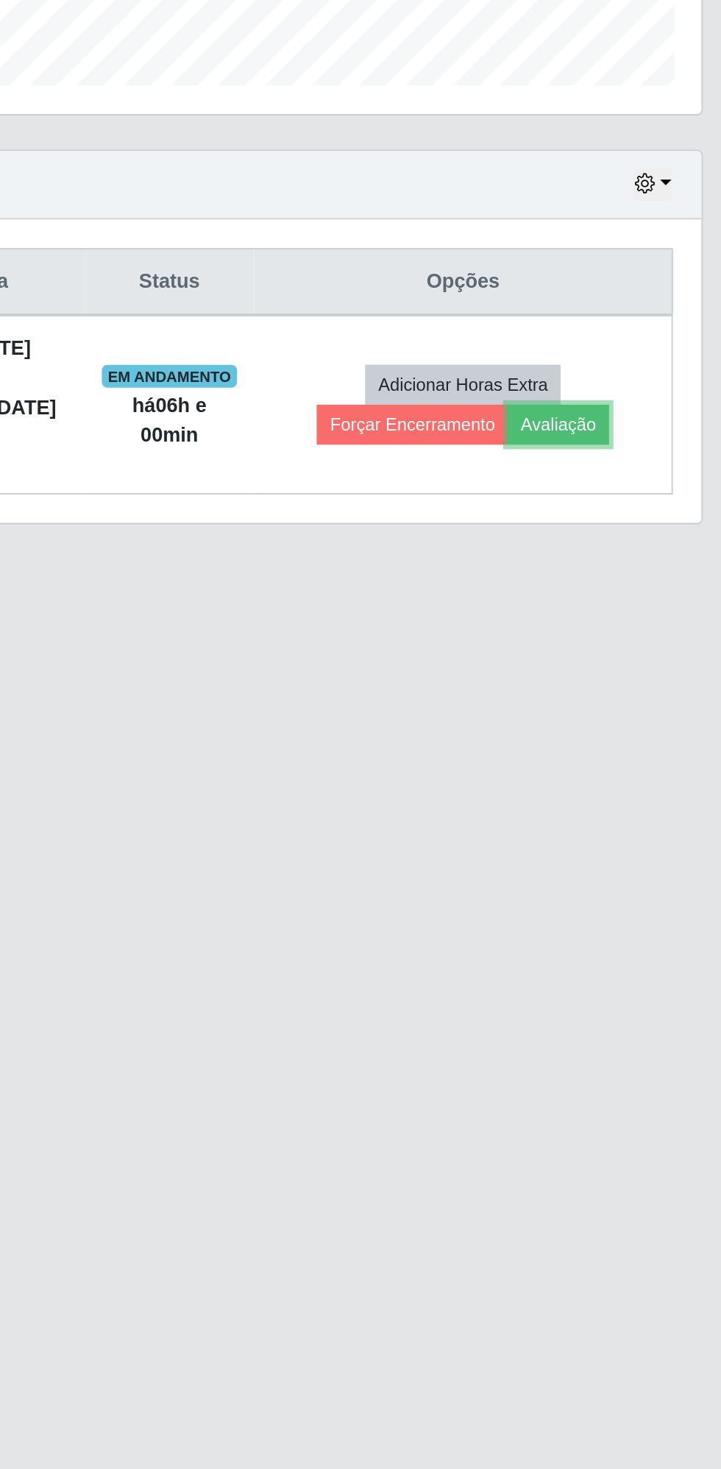
click at [643, 693] on button "Avaliação" at bounding box center [624, 701] width 52 height 21
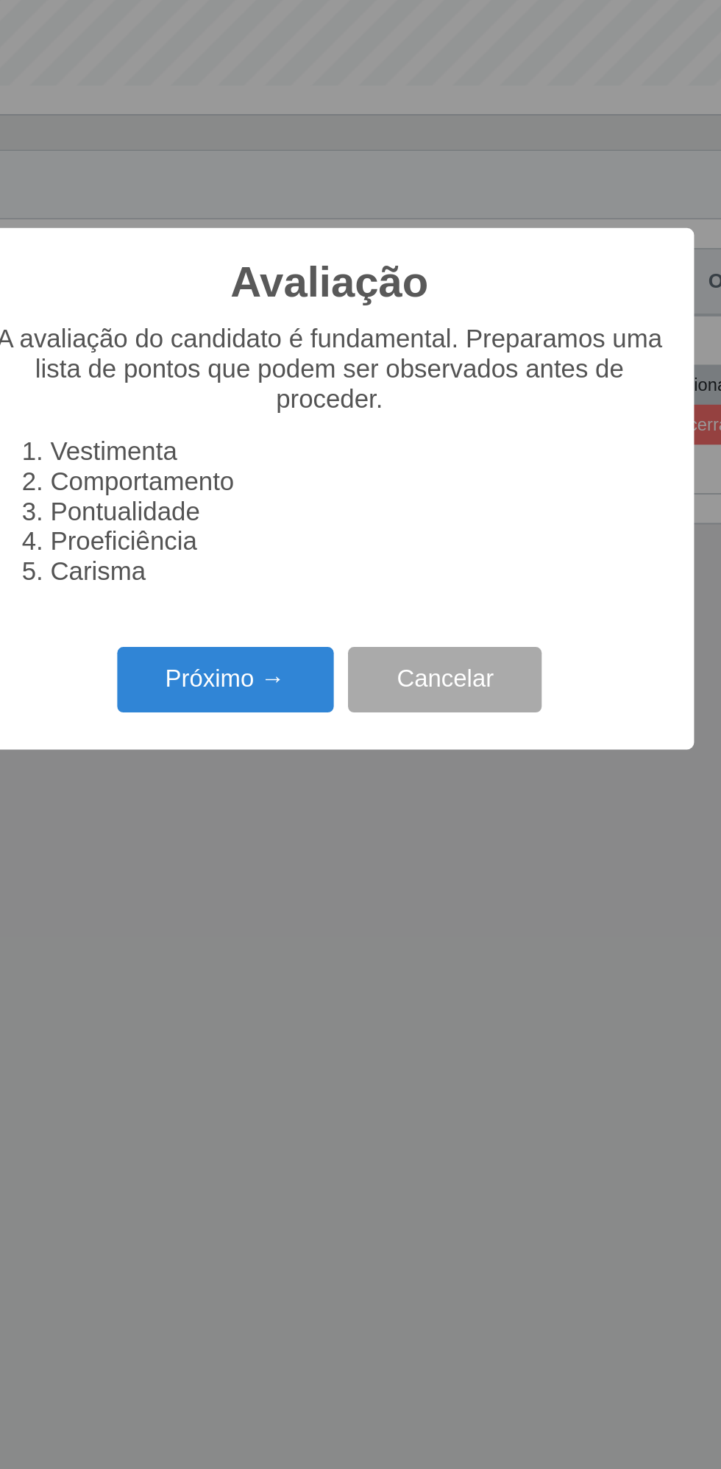
click at [300, 828] on button "Próximo →" at bounding box center [307, 833] width 112 height 35
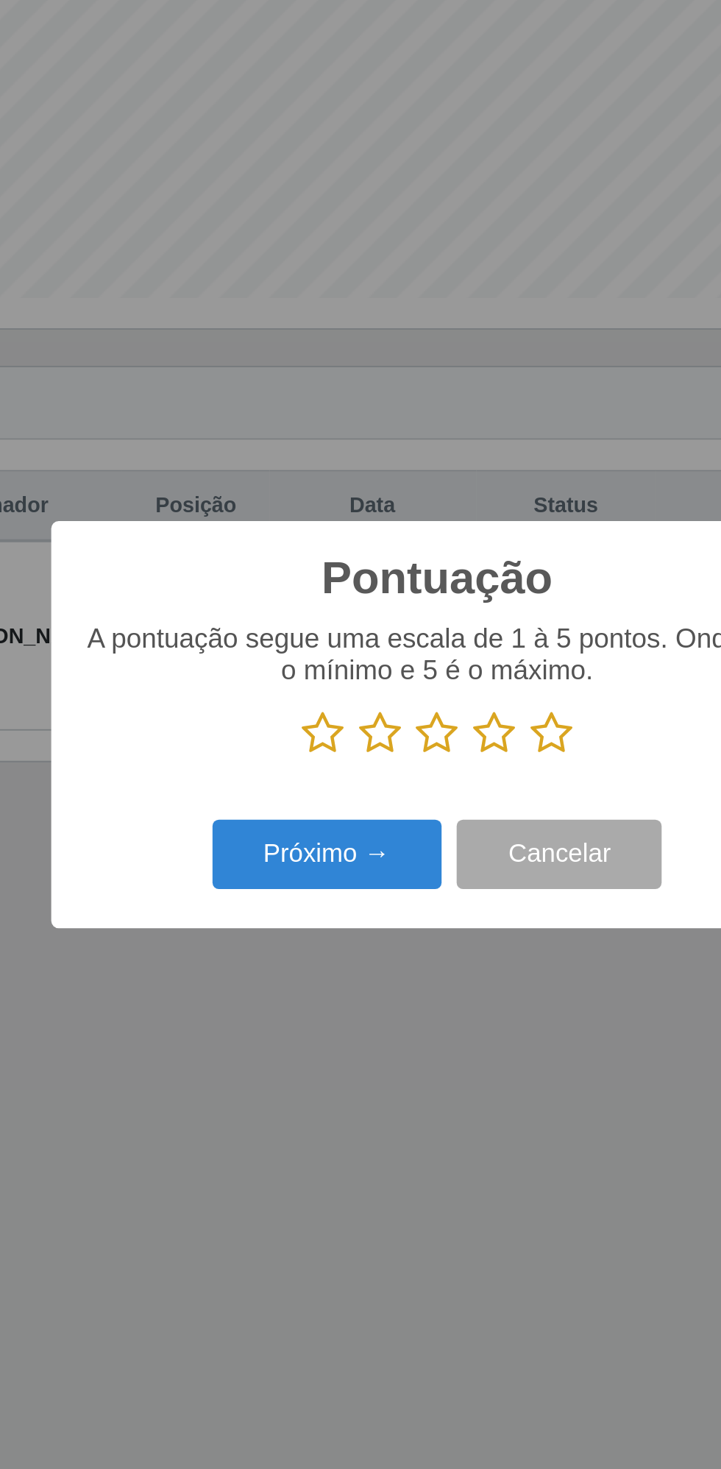
click at [421, 735] on icon at bounding box center [416, 739] width 21 height 22
click at [406, 750] on input "radio" at bounding box center [406, 750] width 0 height 0
click at [314, 796] on button "Próximo →" at bounding box center [307, 798] width 112 height 35
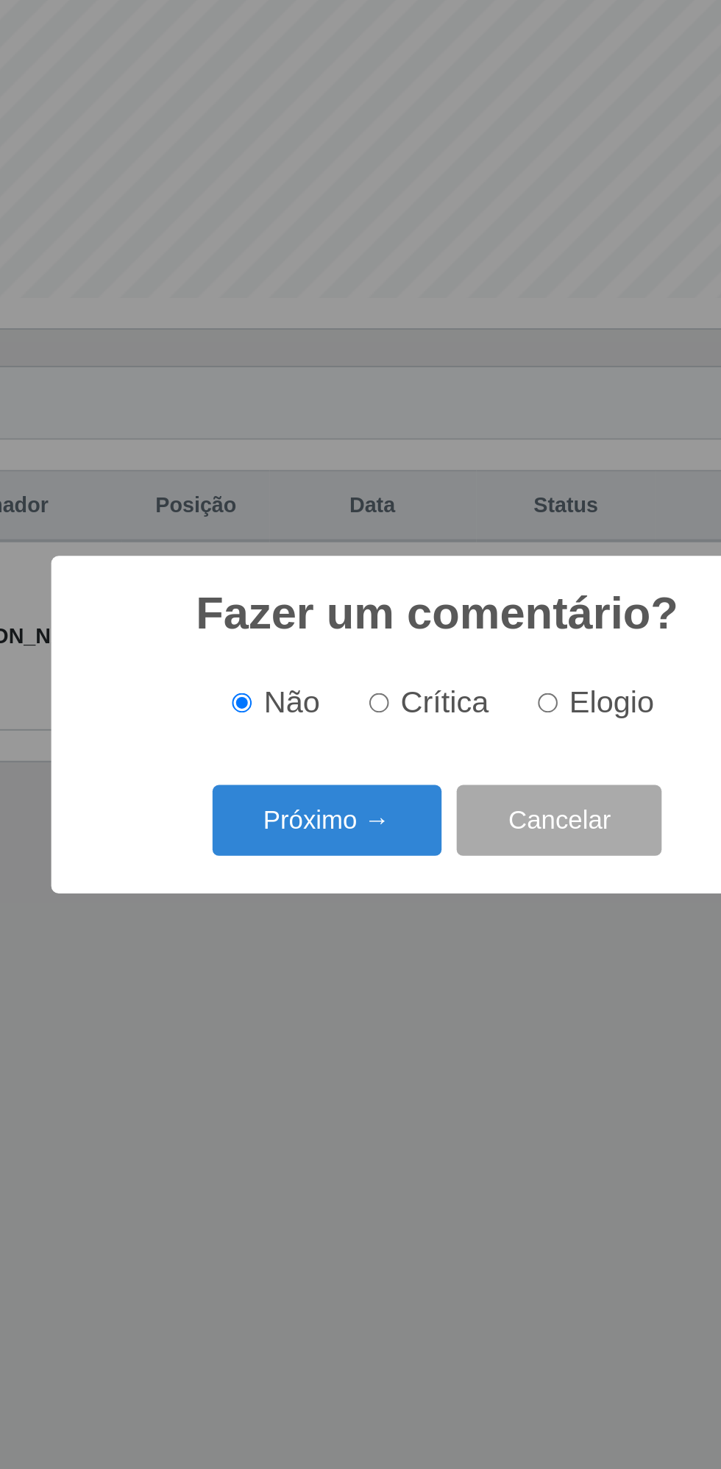
click at [311, 778] on button "Próximo →" at bounding box center [307, 781] width 112 height 35
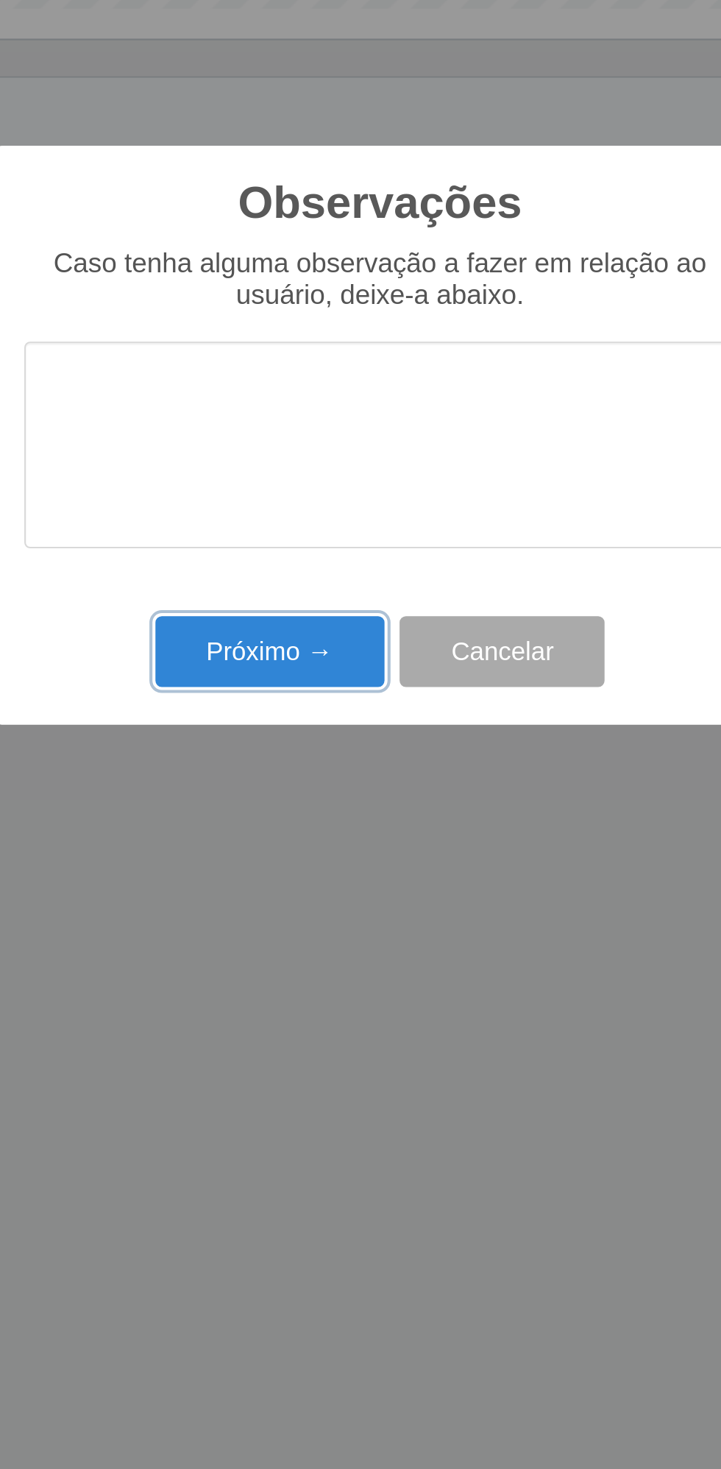
click at [300, 834] on button "Próximo →" at bounding box center [307, 840] width 112 height 35
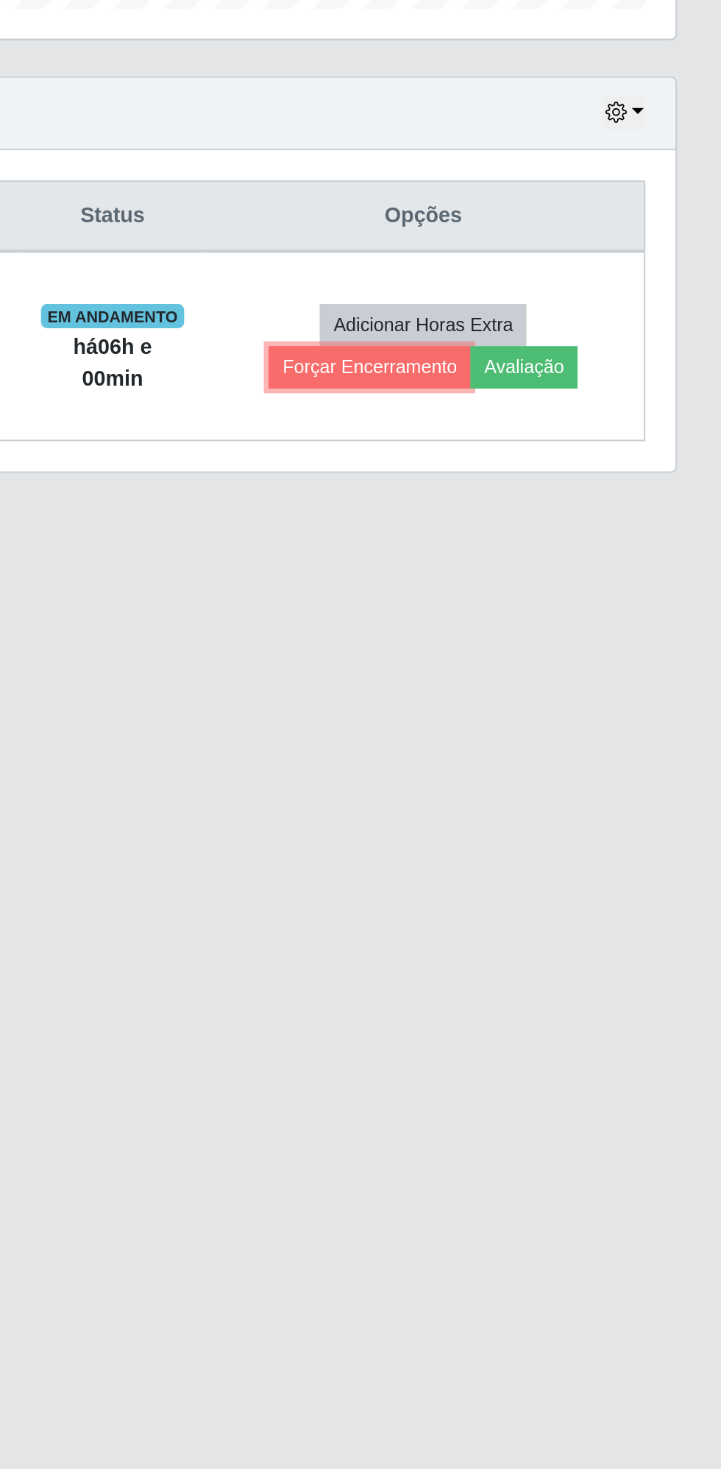
click at [556, 694] on button "Forçar Encerramento" at bounding box center [549, 701] width 99 height 21
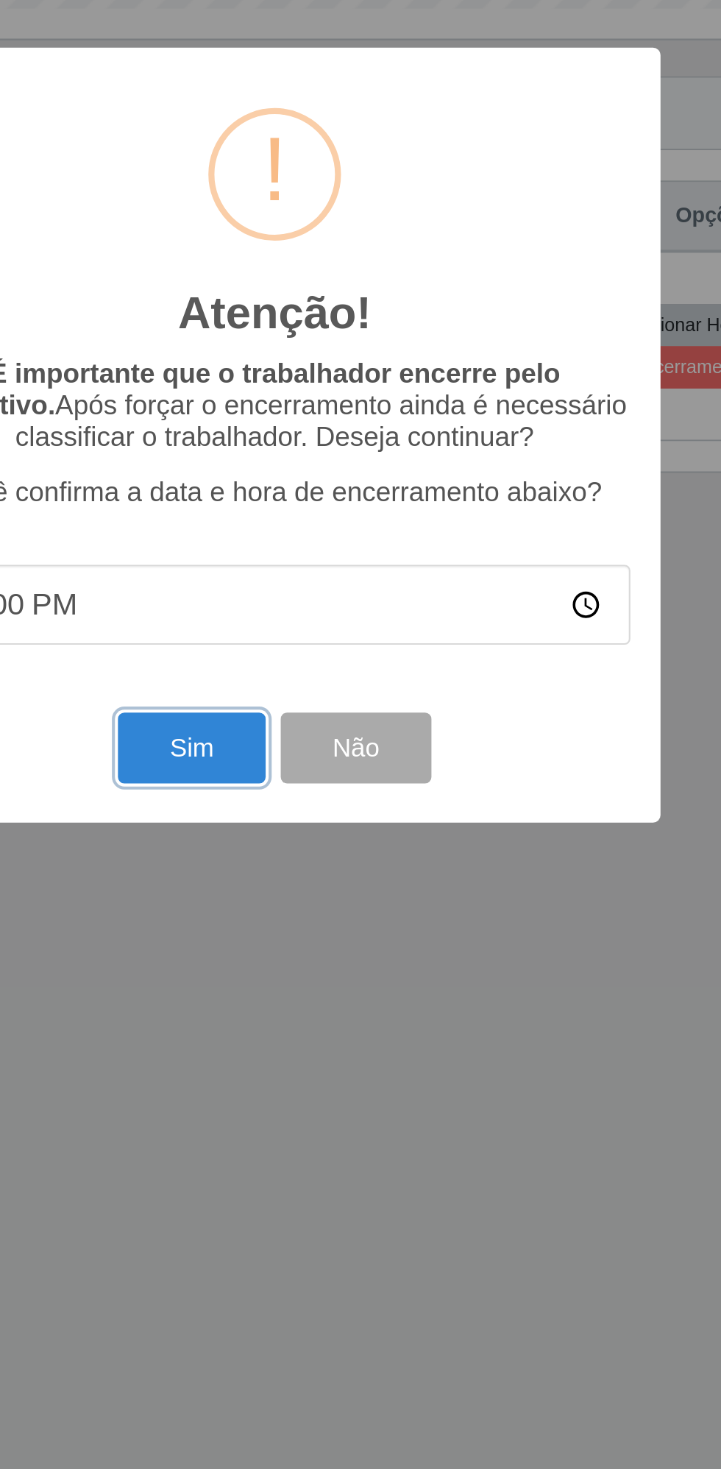
click at [328, 882] on button "Sim" at bounding box center [319, 887] width 71 height 35
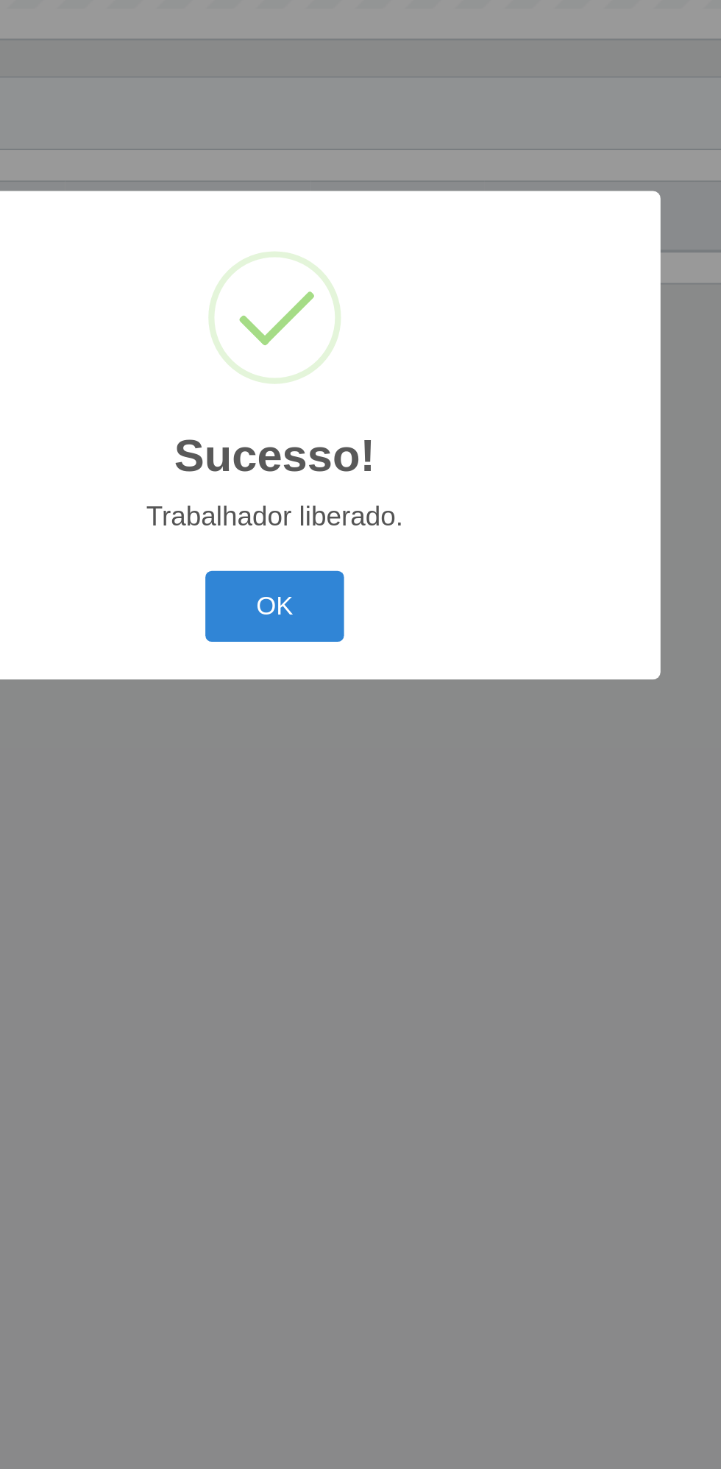
click at [352, 813] on button "OK" at bounding box center [361, 818] width 68 height 35
